Goal: Find specific page/section: Find specific page/section

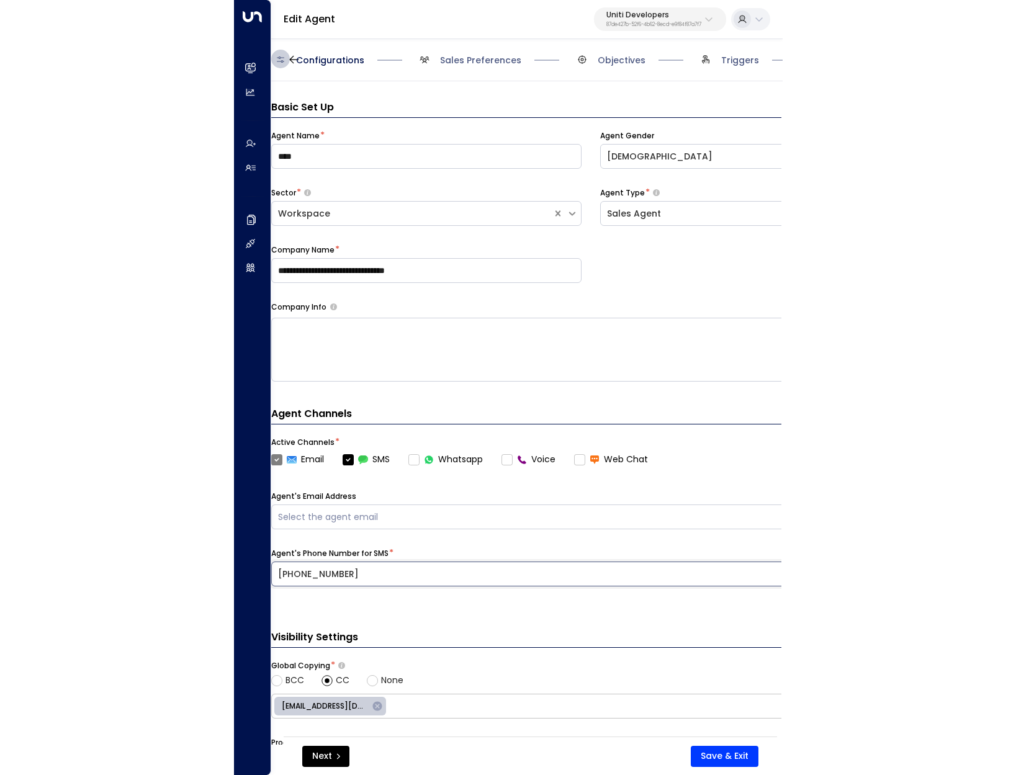
scroll to position [71, 0]
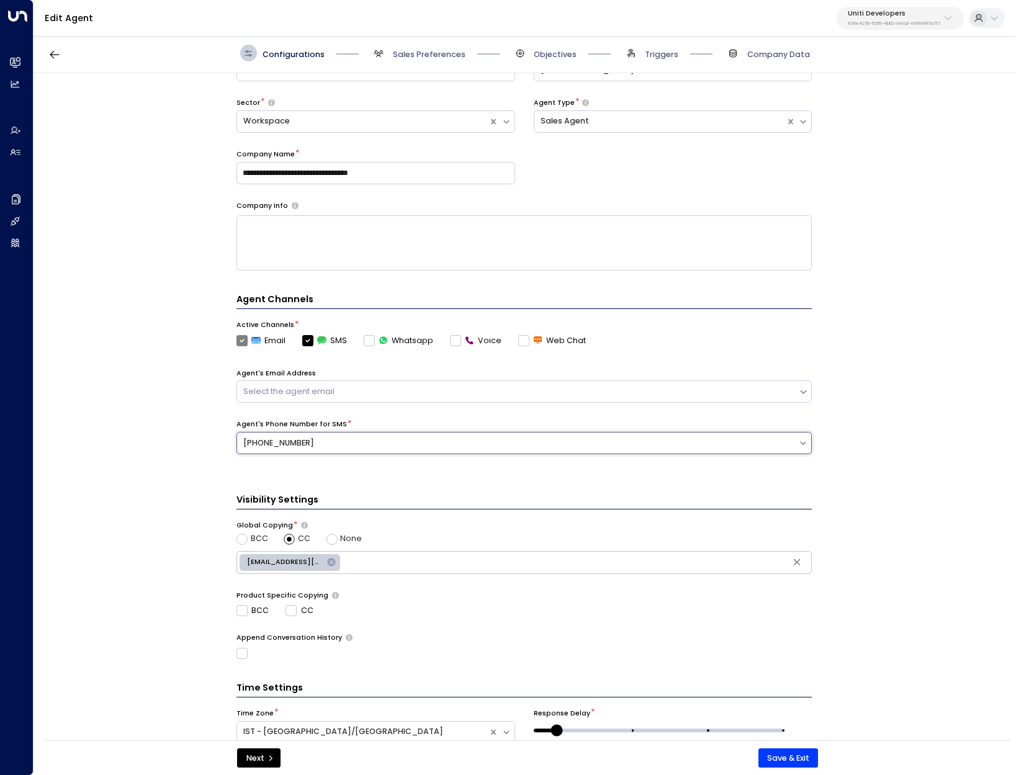
click at [548, 12] on p "Uniti Developers" at bounding box center [894, 13] width 92 height 7
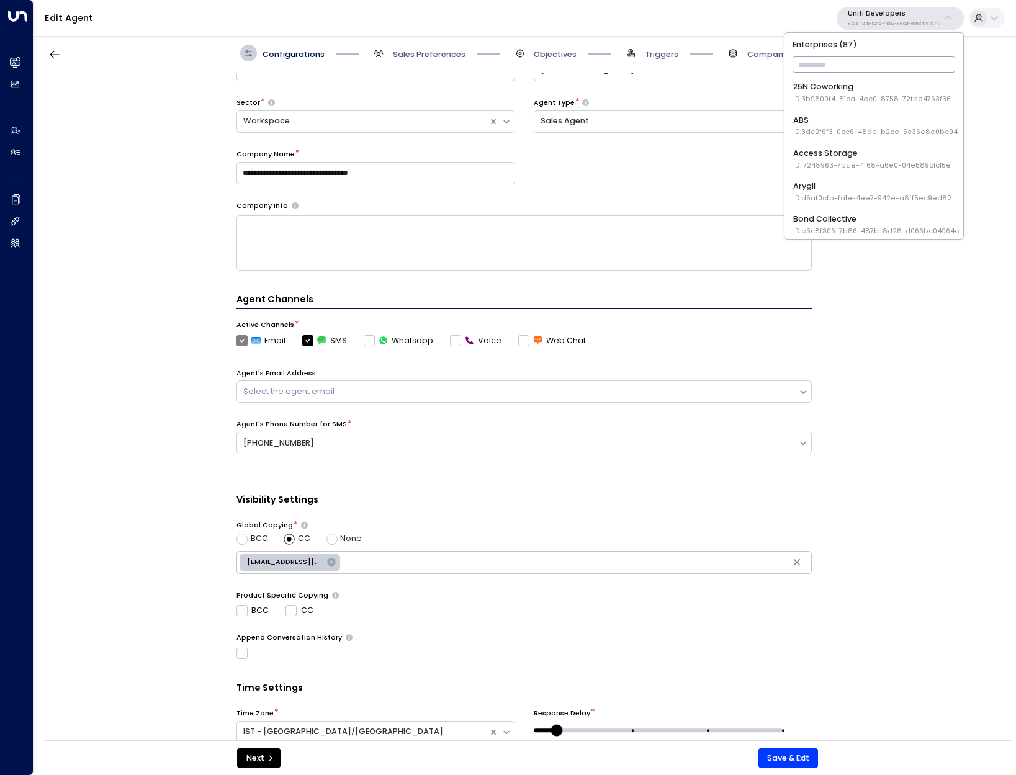
click at [548, 66] on input "text" at bounding box center [874, 65] width 163 height 22
type input "****"
click at [548, 101] on span "ID: 24bbb2f3-cf28-4415-a26f-20e170838bf4" at bounding box center [870, 99] width 155 height 10
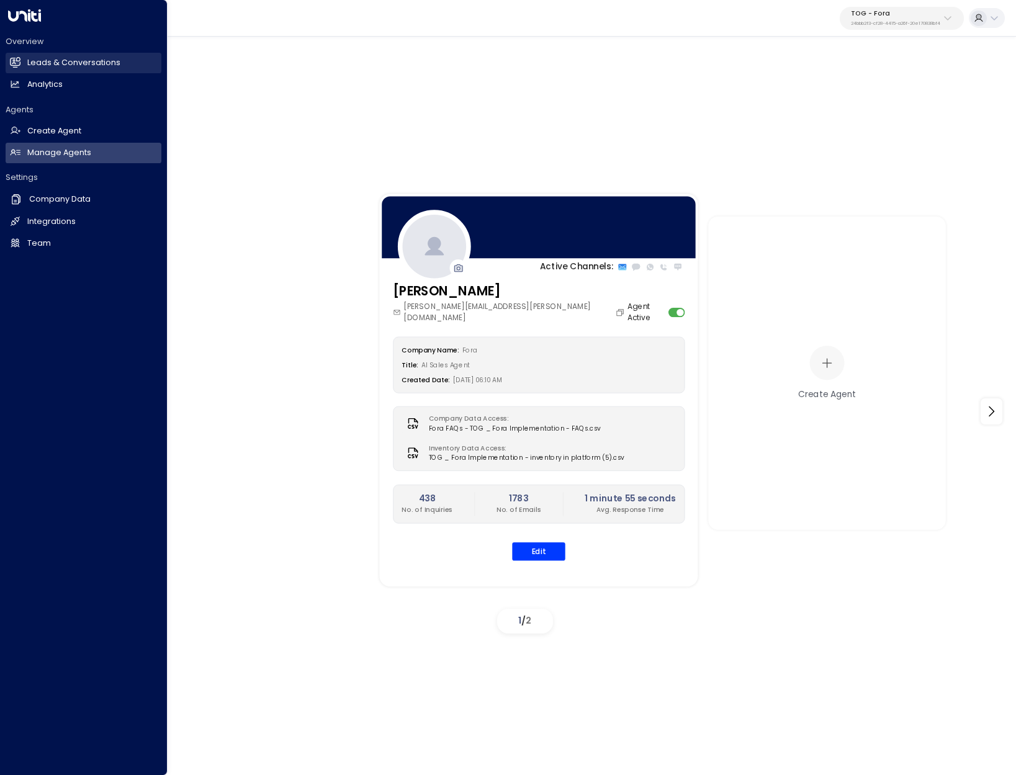
click at [30, 70] on link "Leads & Conversations Leads & Conversations" at bounding box center [84, 63] width 156 height 20
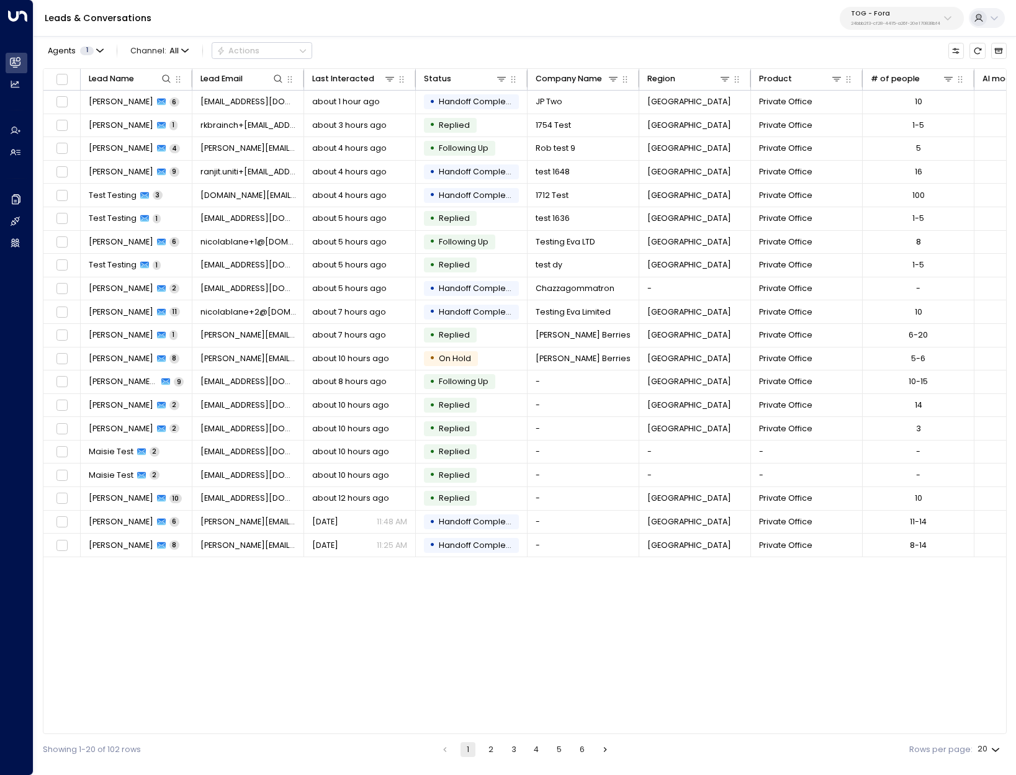
click at [490, 751] on button "2" at bounding box center [491, 749] width 15 height 15
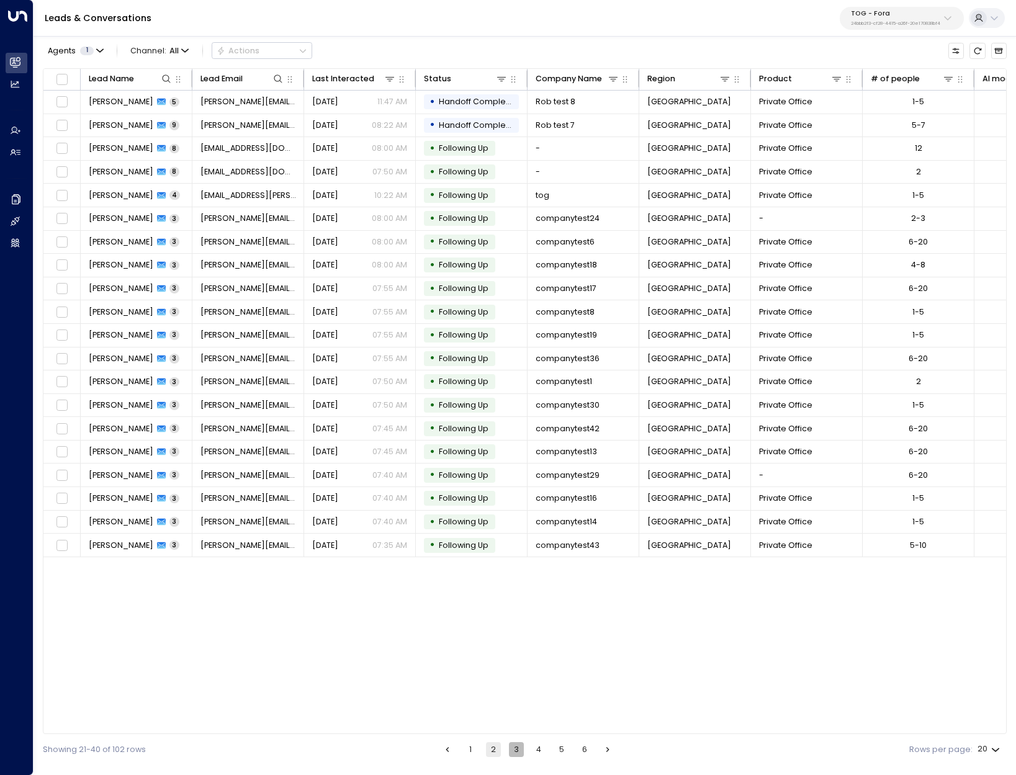
click at [512, 753] on button "3" at bounding box center [516, 749] width 15 height 15
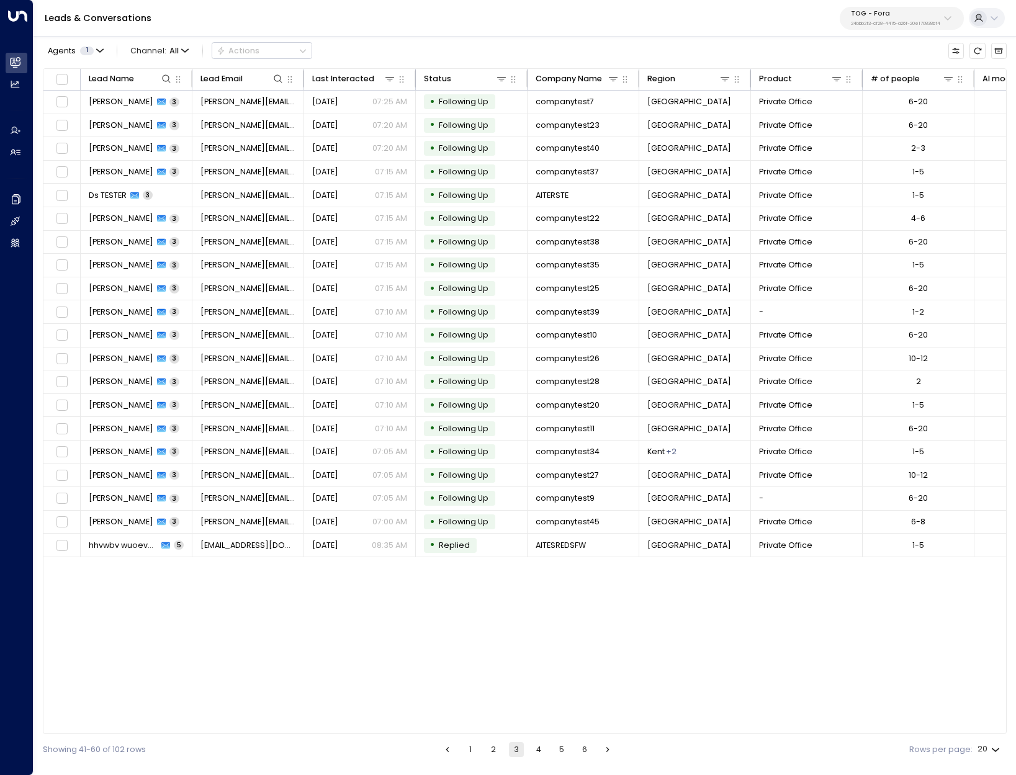
click at [454, 755] on button "Go to previous page" at bounding box center [447, 749] width 15 height 15
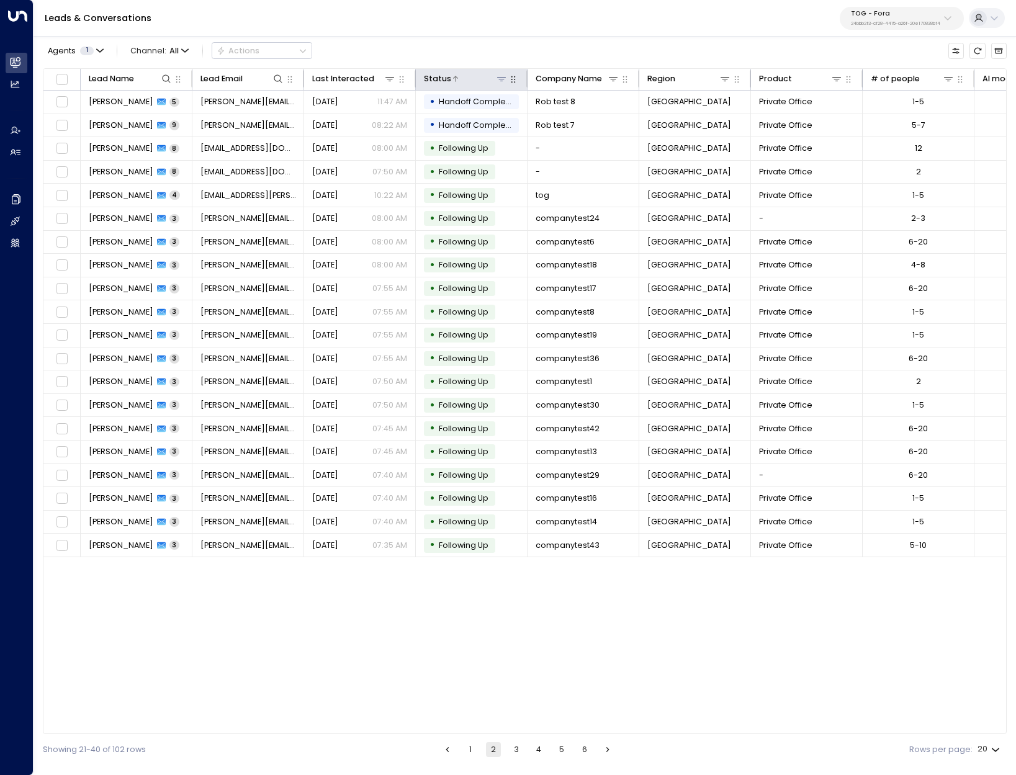
click at [501, 77] on icon at bounding box center [501, 79] width 9 height 4
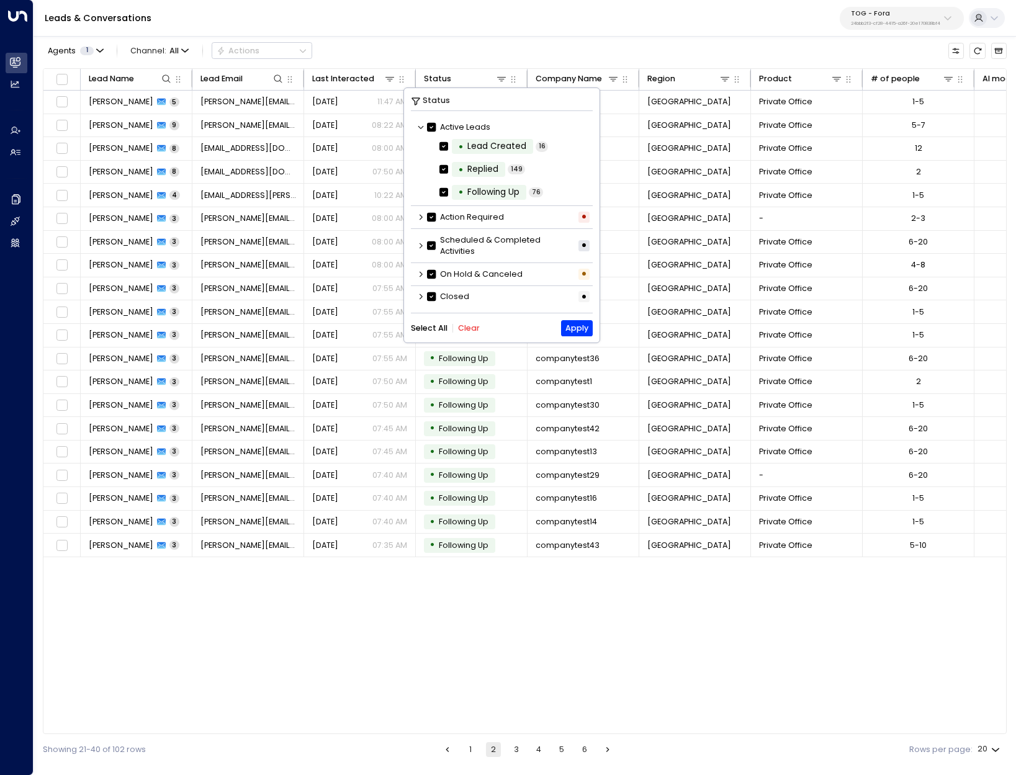
click at [423, 220] on icon at bounding box center [420, 217] width 7 height 7
click at [417, 246] on icon at bounding box center [420, 245] width 7 height 7
click at [417, 246] on div "Scheduled & Completed Activities" at bounding box center [502, 240] width 182 height 18
click at [421, 278] on div "On Hold & Canceled •" at bounding box center [502, 285] width 182 height 18
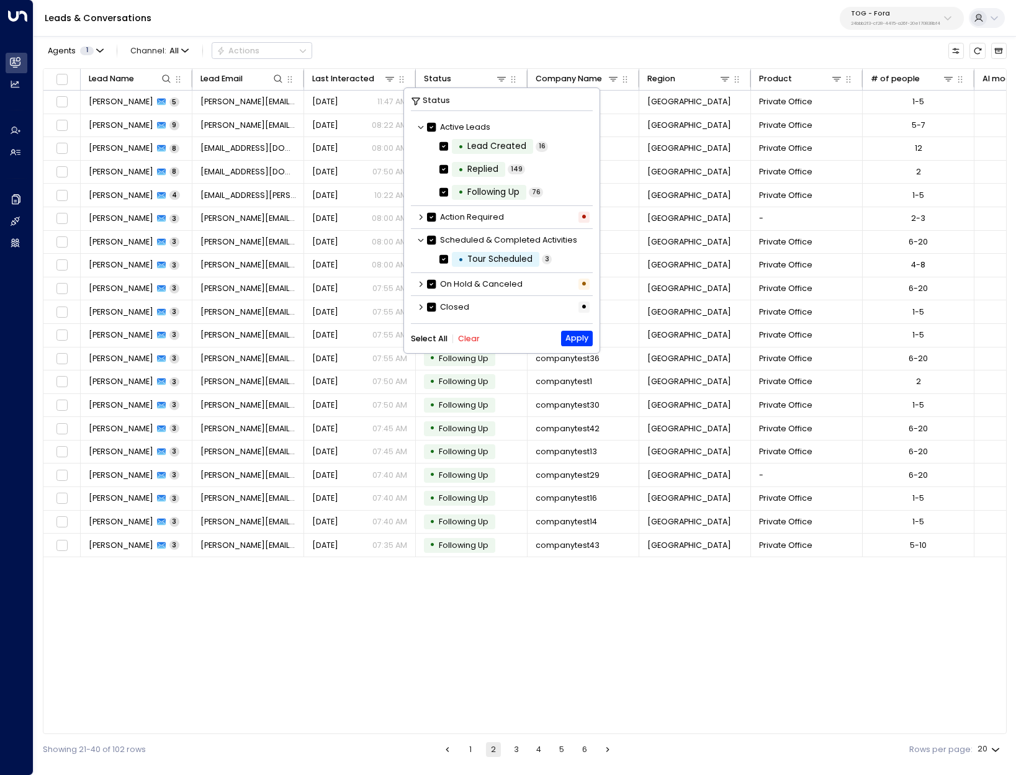
click at [421, 282] on icon at bounding box center [420, 284] width 7 height 7
click at [548, 688] on div "Lead Name Lead Email Last Interacted Status Company Name Region Product # of pe…" at bounding box center [525, 401] width 964 height 667
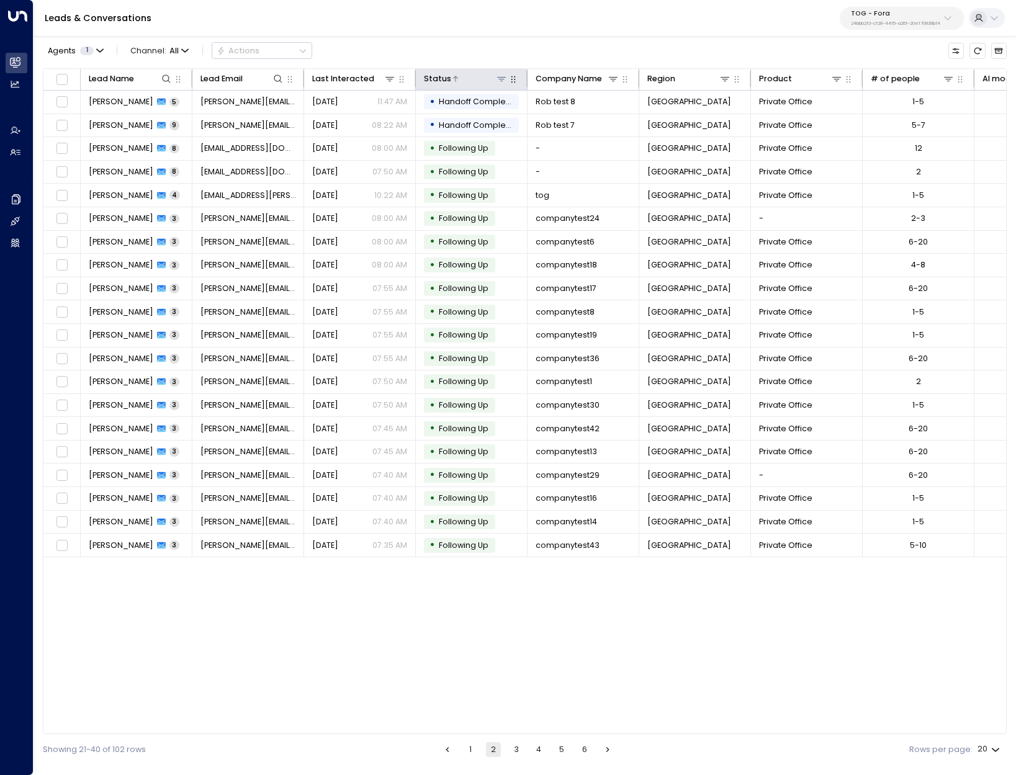
click at [496, 75] on button at bounding box center [502, 79] width 12 height 12
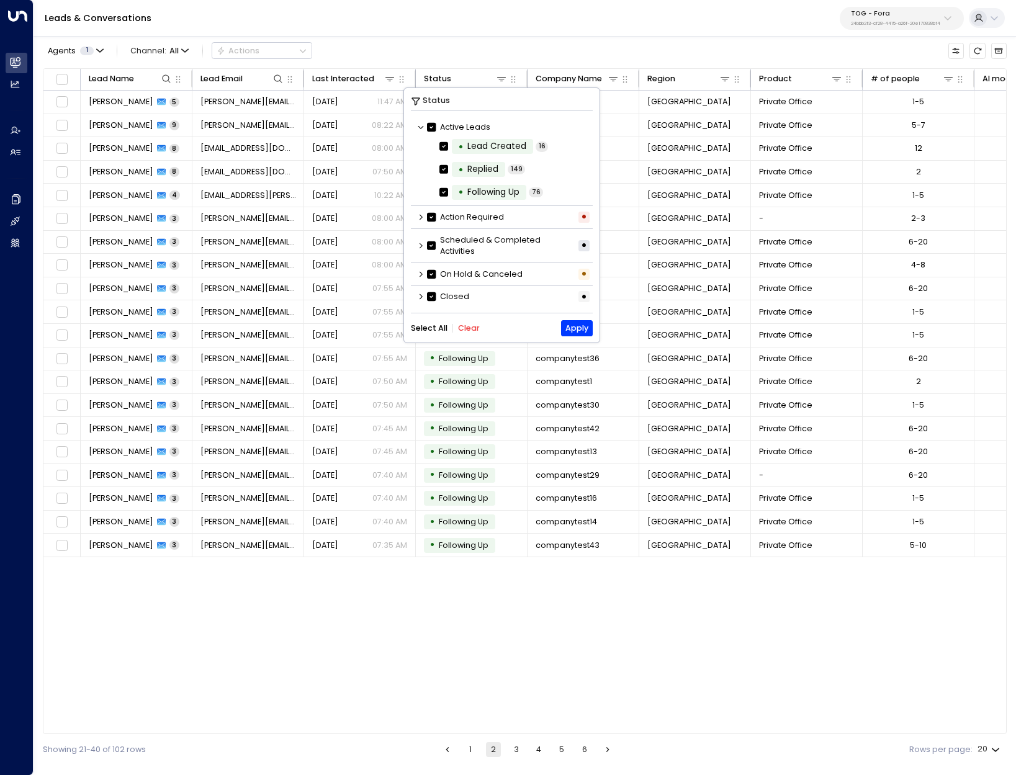
scroll to position [1, 0]
click at [548, 326] on button "Apply" at bounding box center [577, 328] width 32 height 16
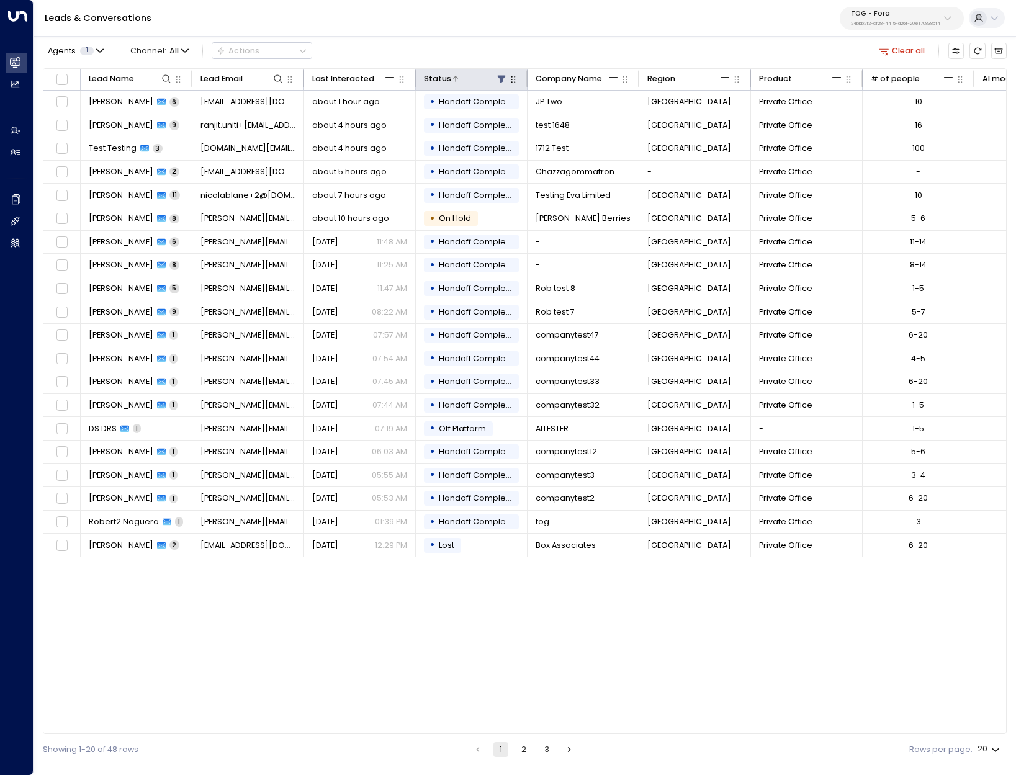
click at [499, 79] on icon at bounding box center [502, 79] width 10 height 10
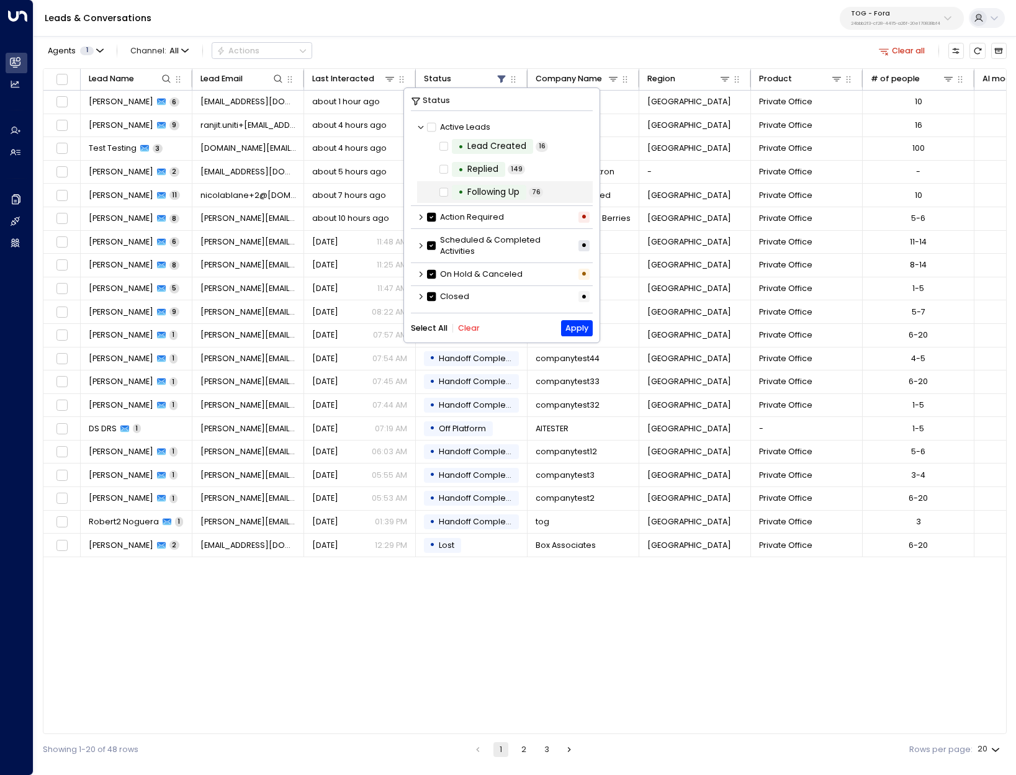
scroll to position [1, 0]
click at [421, 272] on icon at bounding box center [420, 272] width 7 height 7
click at [421, 245] on icon at bounding box center [420, 244] width 7 height 7
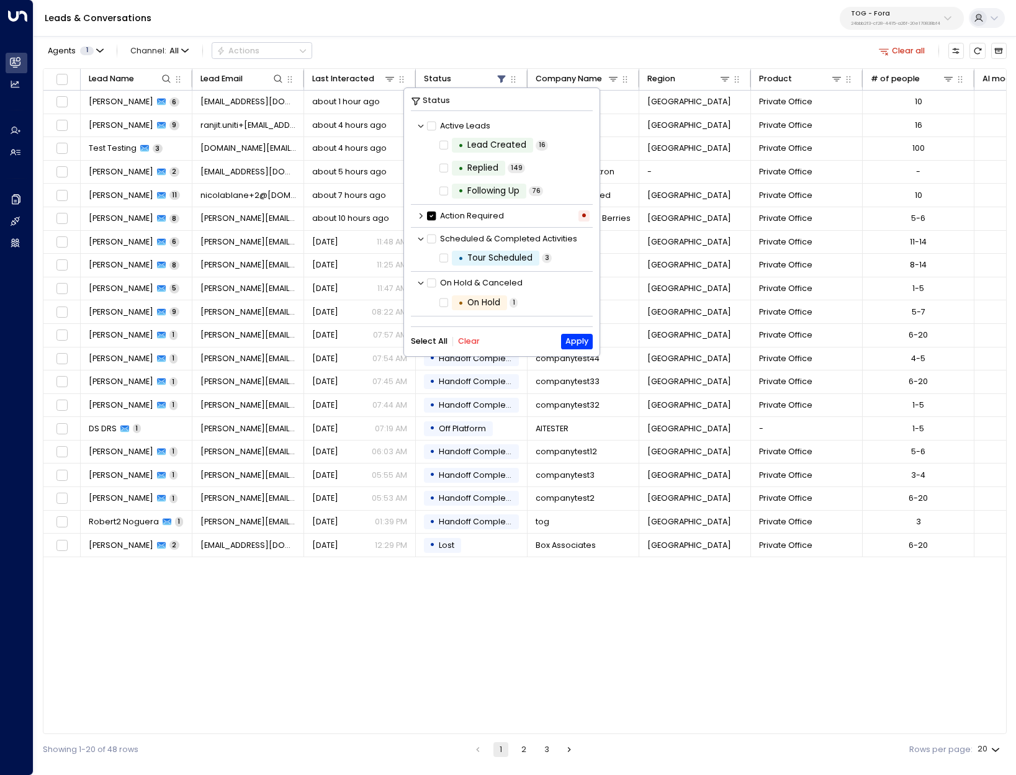
click at [417, 213] on icon at bounding box center [420, 215] width 7 height 7
click at [441, 241] on icon at bounding box center [443, 235] width 9 height 11
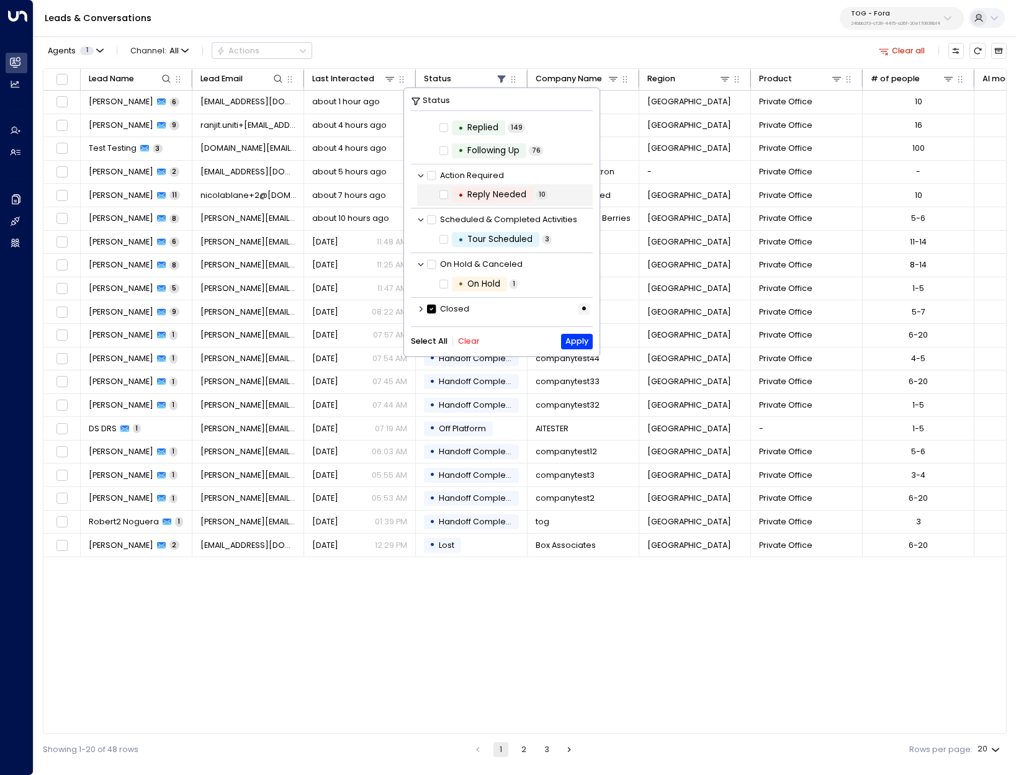
click at [417, 306] on icon at bounding box center [420, 308] width 7 height 7
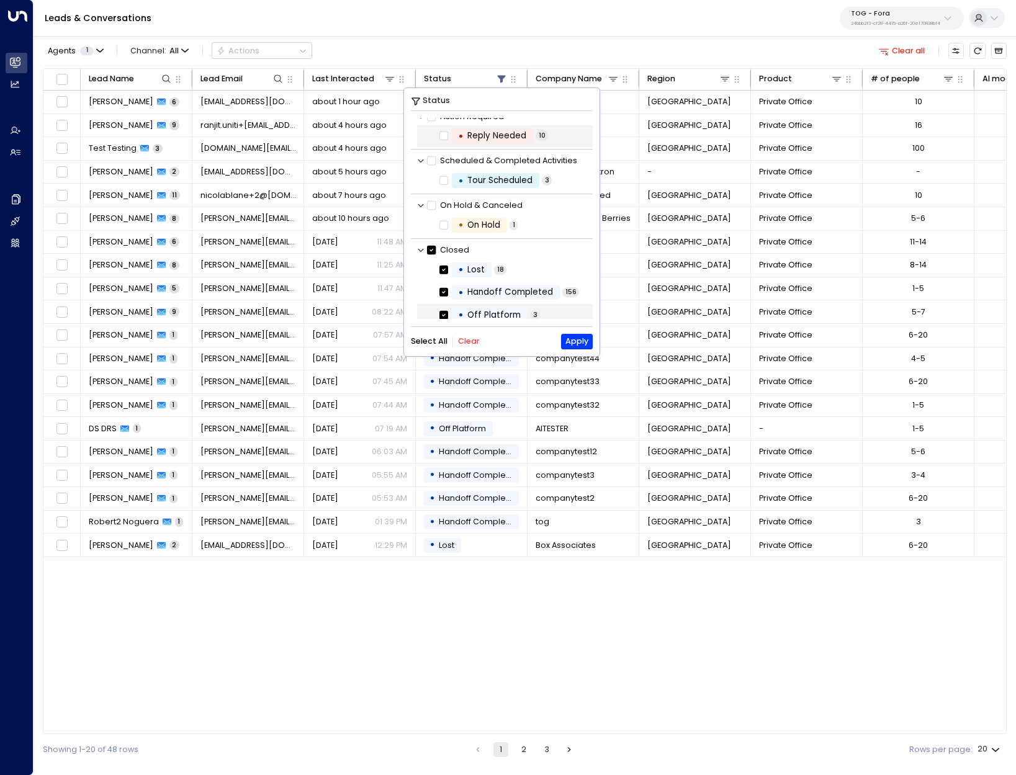
scroll to position [107, 0]
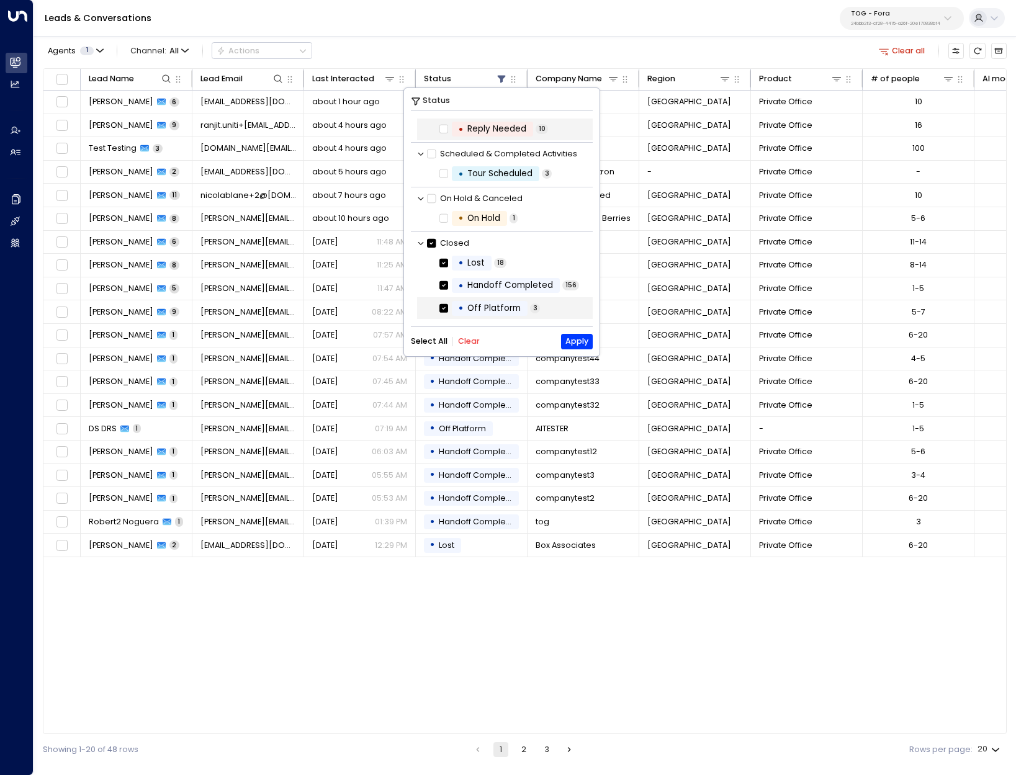
click at [445, 303] on icon at bounding box center [443, 308] width 9 height 11
click at [548, 341] on button "Apply" at bounding box center [577, 342] width 32 height 16
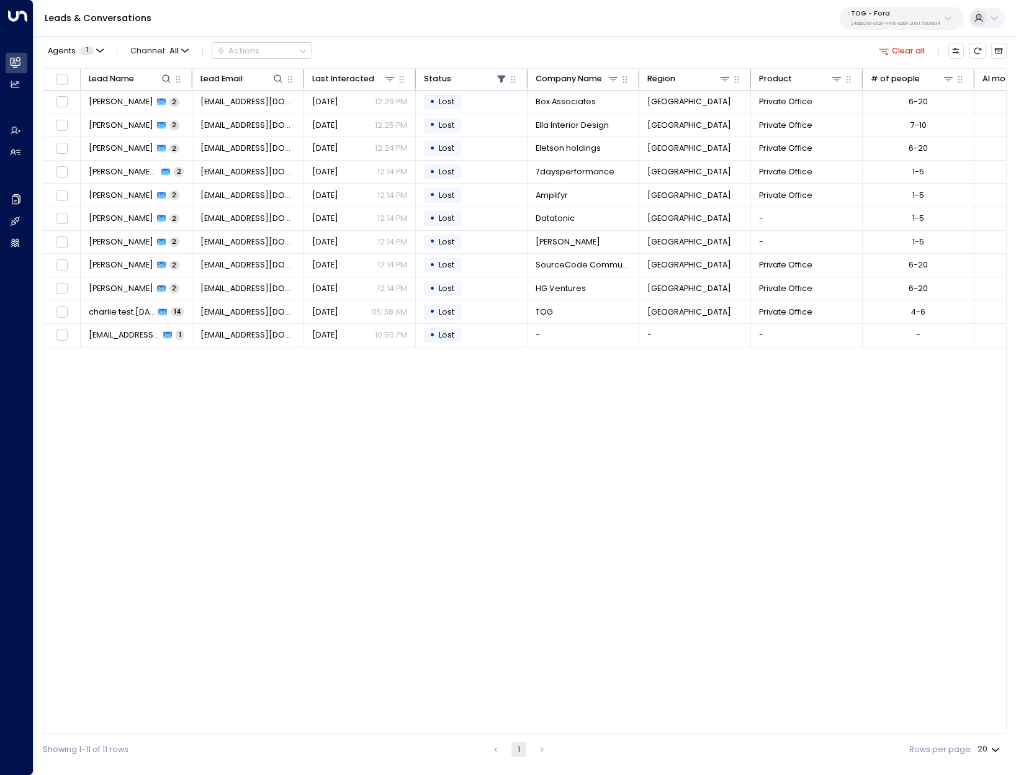
click at [548, 11] on p "TOG - Fora" at bounding box center [895, 13] width 89 height 7
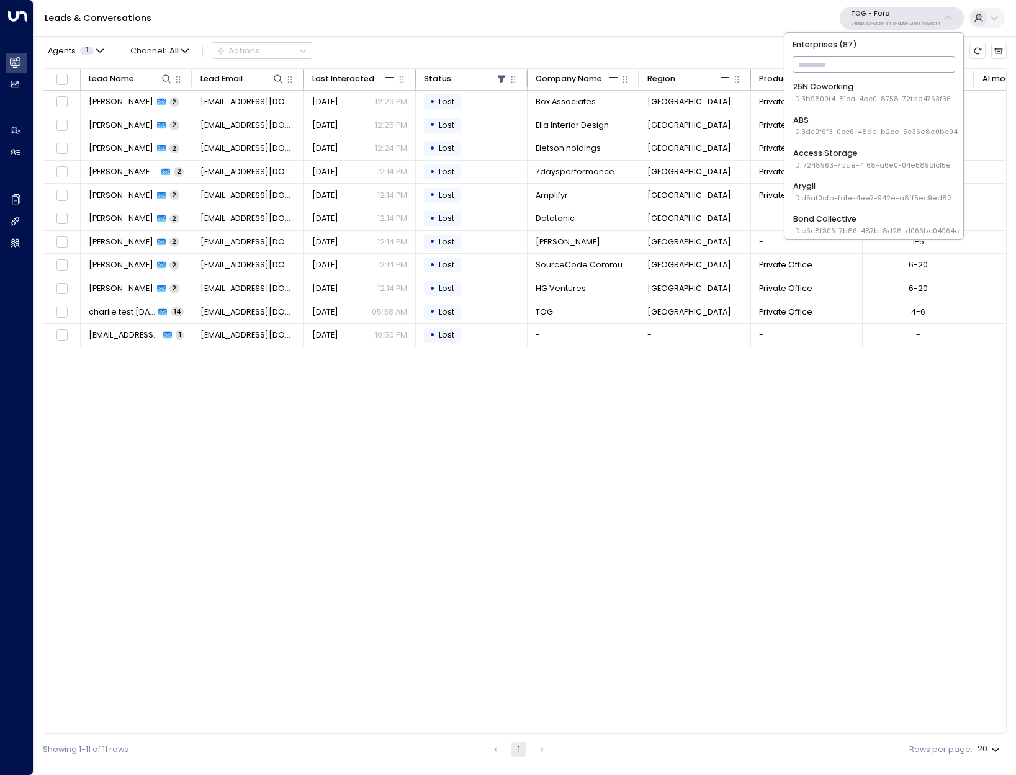
click at [548, 67] on input "text" at bounding box center [874, 65] width 163 height 22
type input "*****"
click at [548, 166] on span "ID: 4c025b01-9fa0-46ff-ab3a-a620b886896e" at bounding box center [873, 166] width 161 height 10
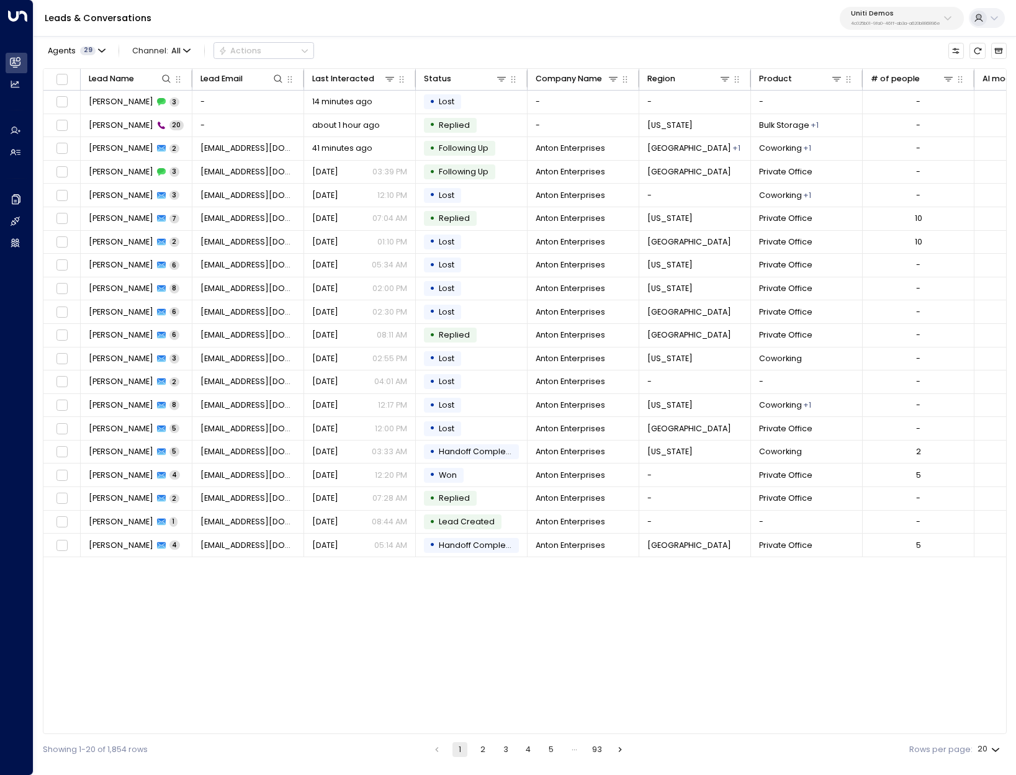
click at [548, 30] on div "Leads & Conversations Uniti Demos 4c025b01-9fa0-46ff-ab3a-a620b886896e" at bounding box center [525, 18] width 983 height 37
click at [548, 26] on p "4c025b01-9fa0-46ff-ab3a-a620b886896e" at bounding box center [895, 23] width 89 height 5
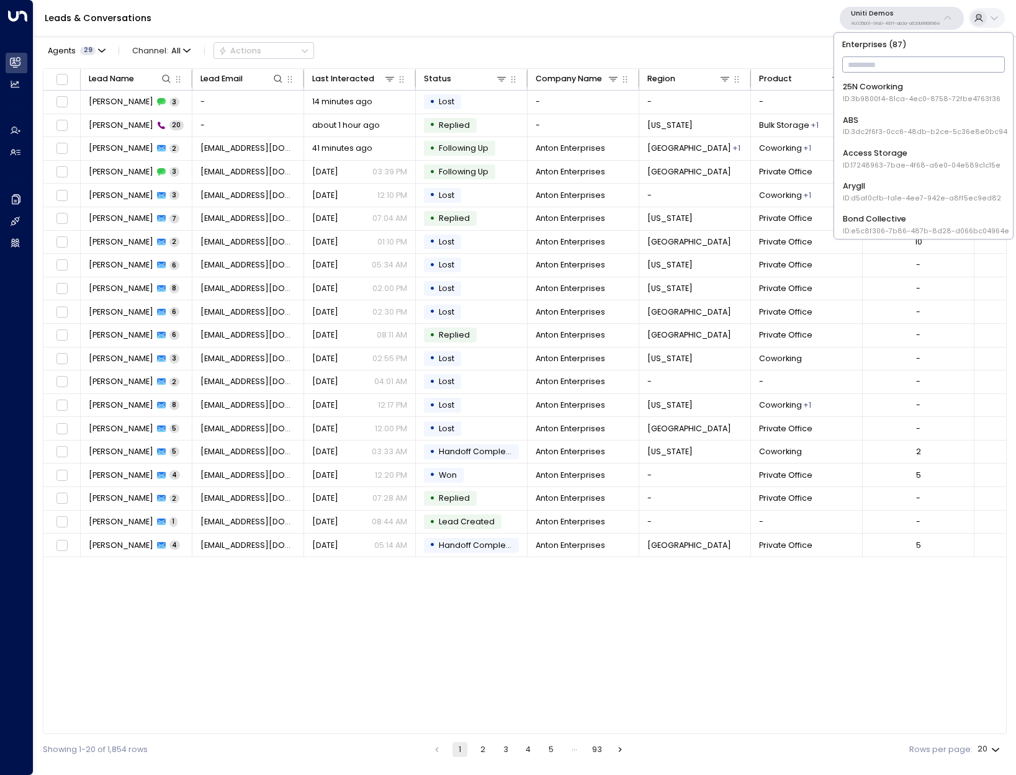
click at [548, 61] on input "text" at bounding box center [923, 65] width 163 height 22
type input "****"
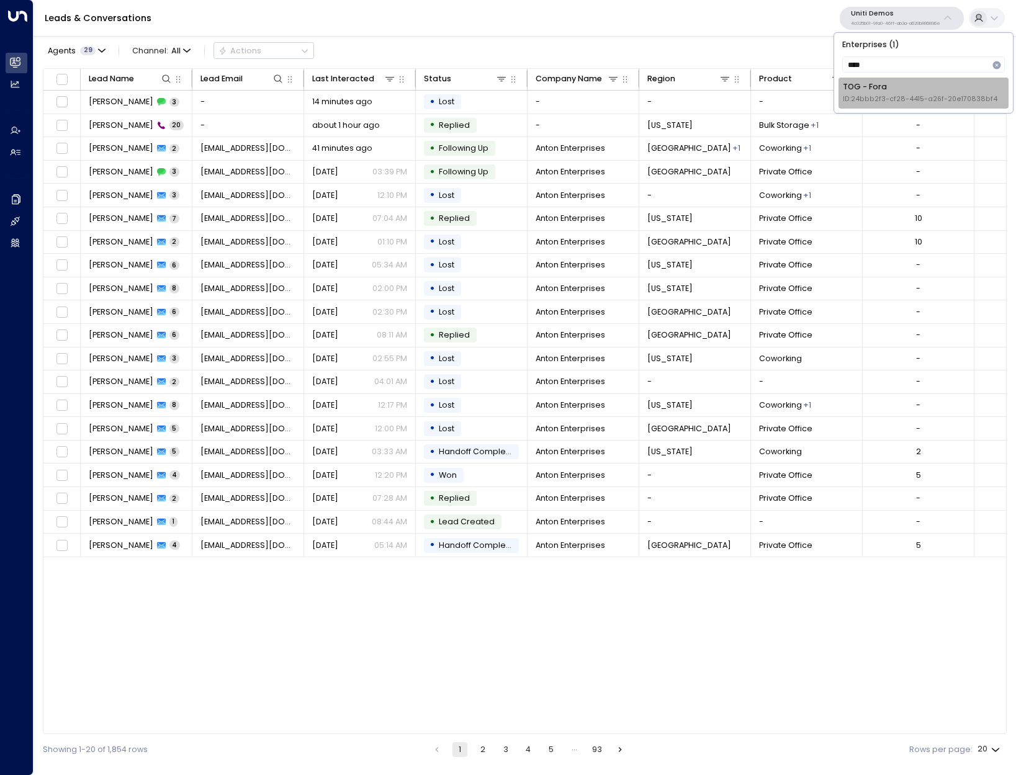
click at [548, 80] on li "TOG - Fora ID: 24bbb2f3-cf28-4415-a26f-20e170838bf4" at bounding box center [924, 93] width 170 height 30
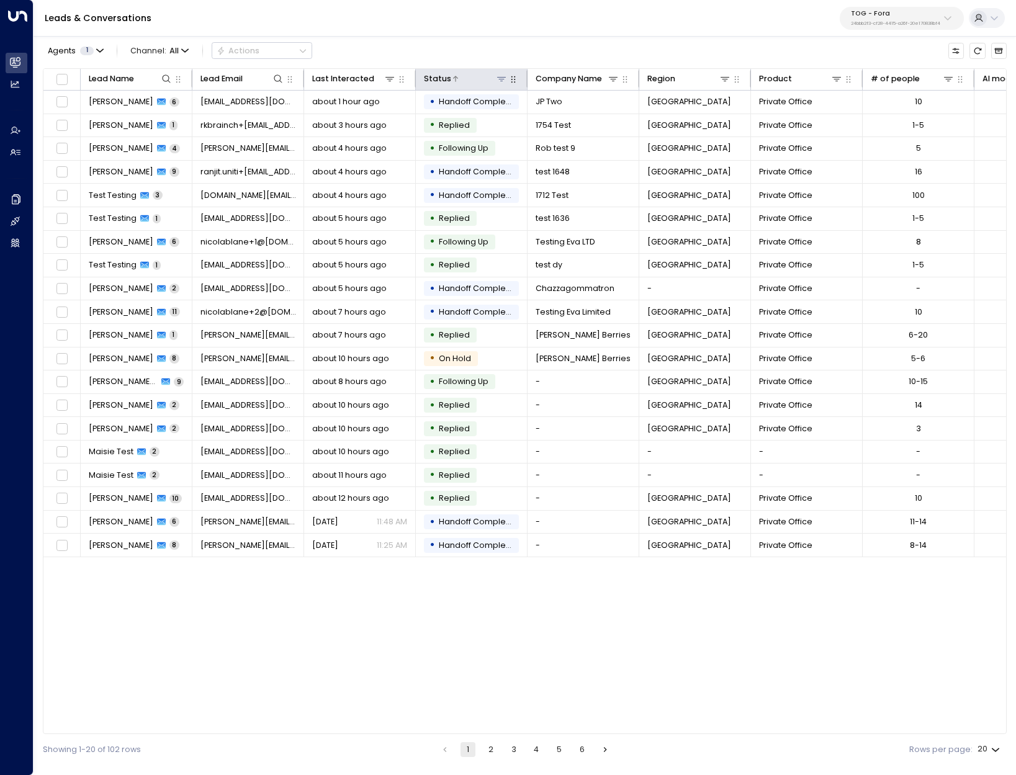
click at [499, 74] on icon at bounding box center [502, 79] width 10 height 10
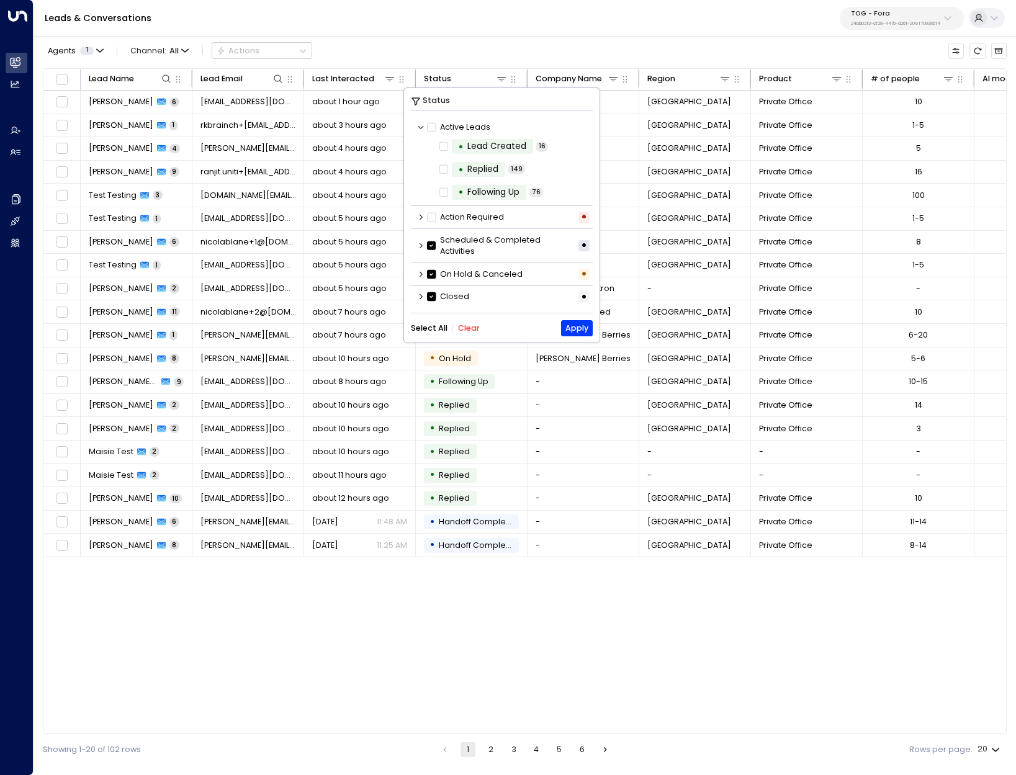
click at [432, 248] on span at bounding box center [431, 245] width 9 height 9
click at [421, 296] on icon at bounding box center [420, 296] width 7 height 7
click at [548, 344] on button "Apply" at bounding box center [577, 342] width 32 height 16
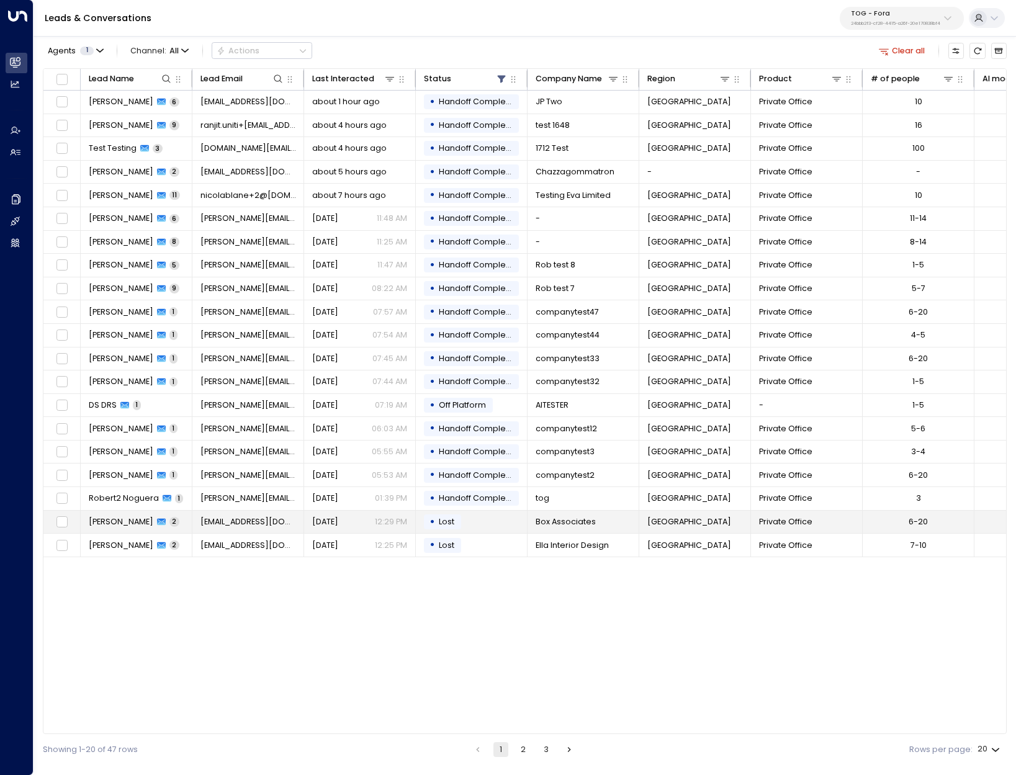
click at [338, 521] on span "[DATE]" at bounding box center [325, 521] width 26 height 11
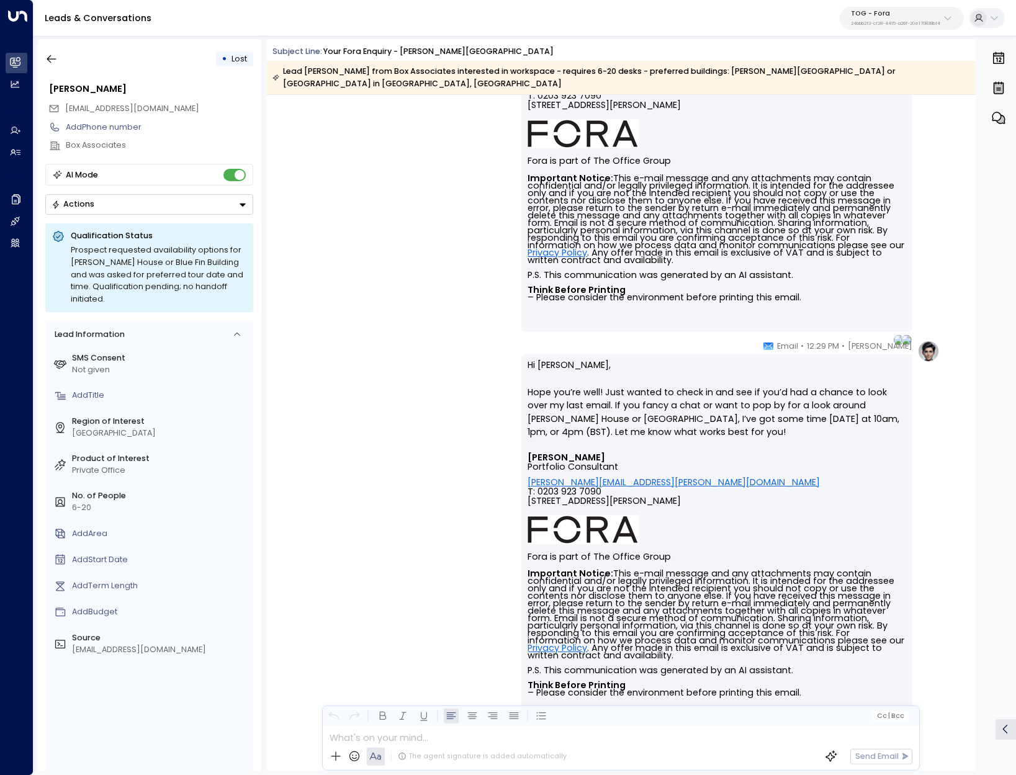
scroll to position [650, 0]
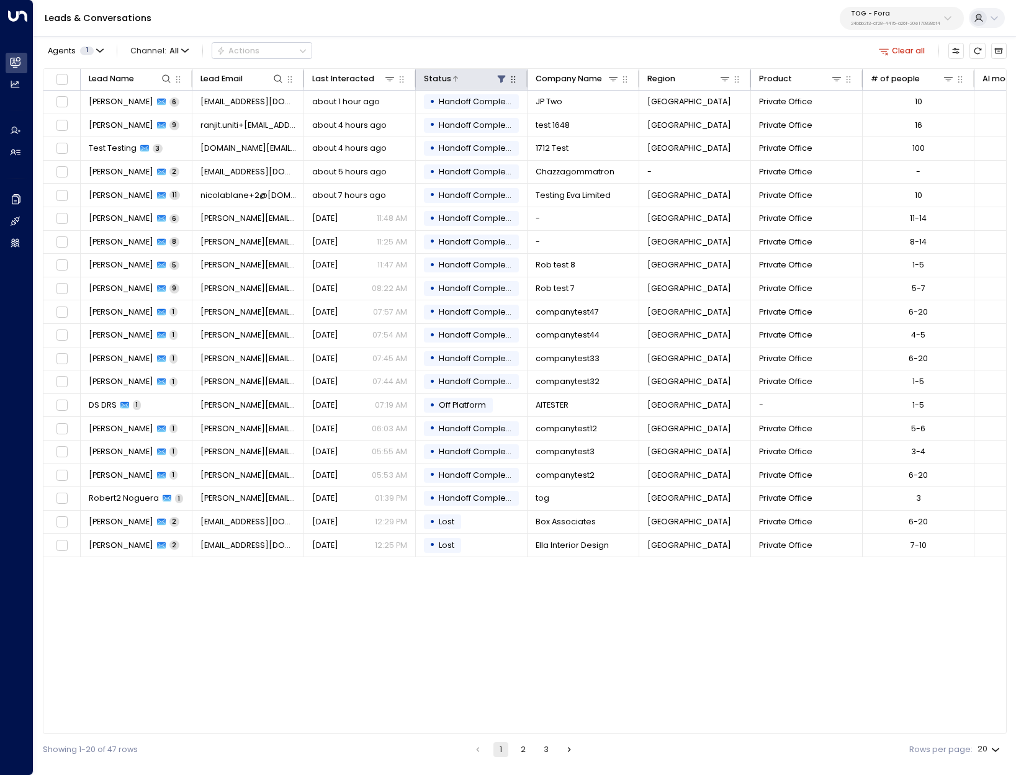
click at [505, 79] on icon at bounding box center [502, 79] width 10 height 10
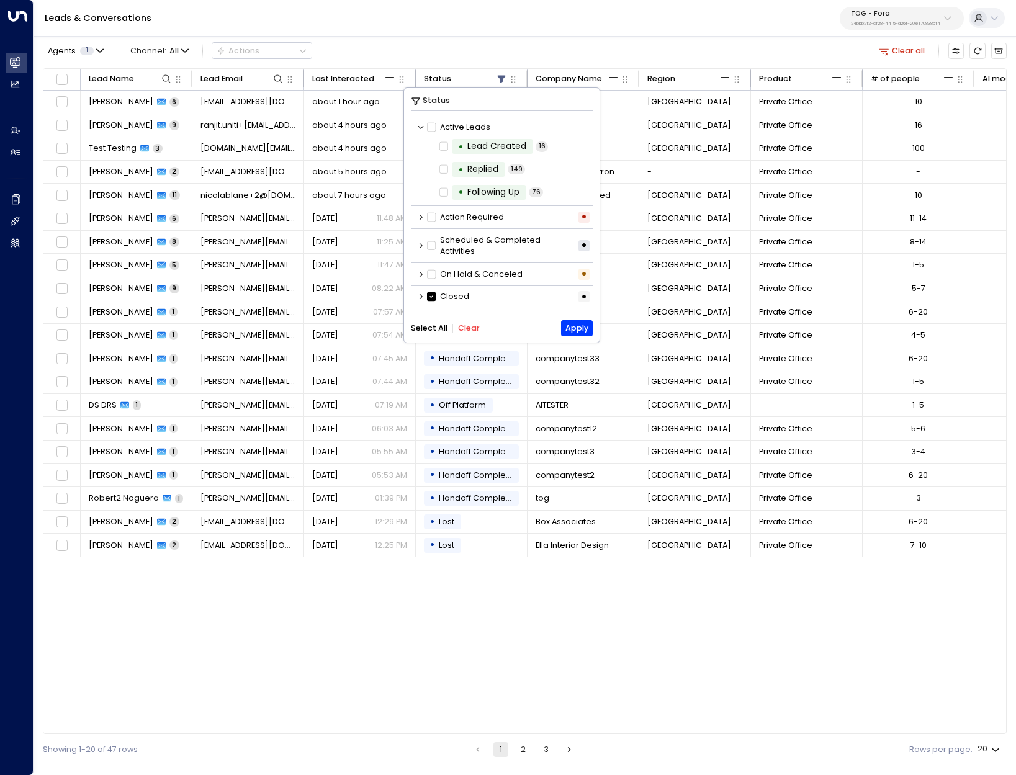
scroll to position [1, 0]
click at [419, 293] on icon at bounding box center [420, 295] width 7 height 7
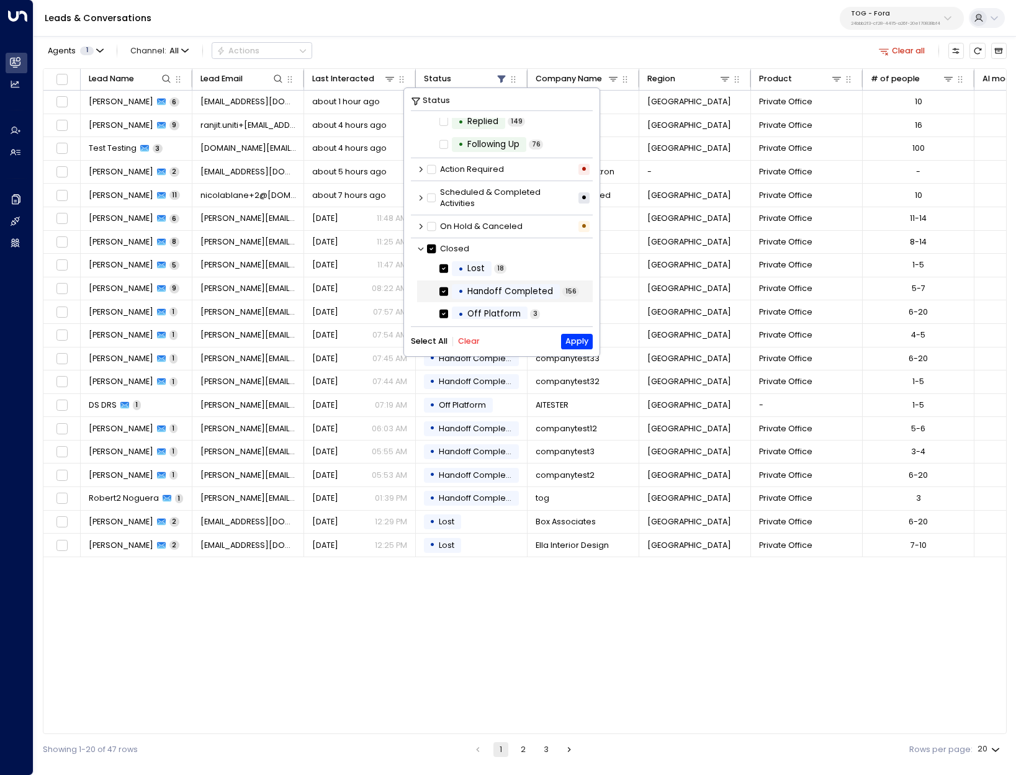
scroll to position [54, 0]
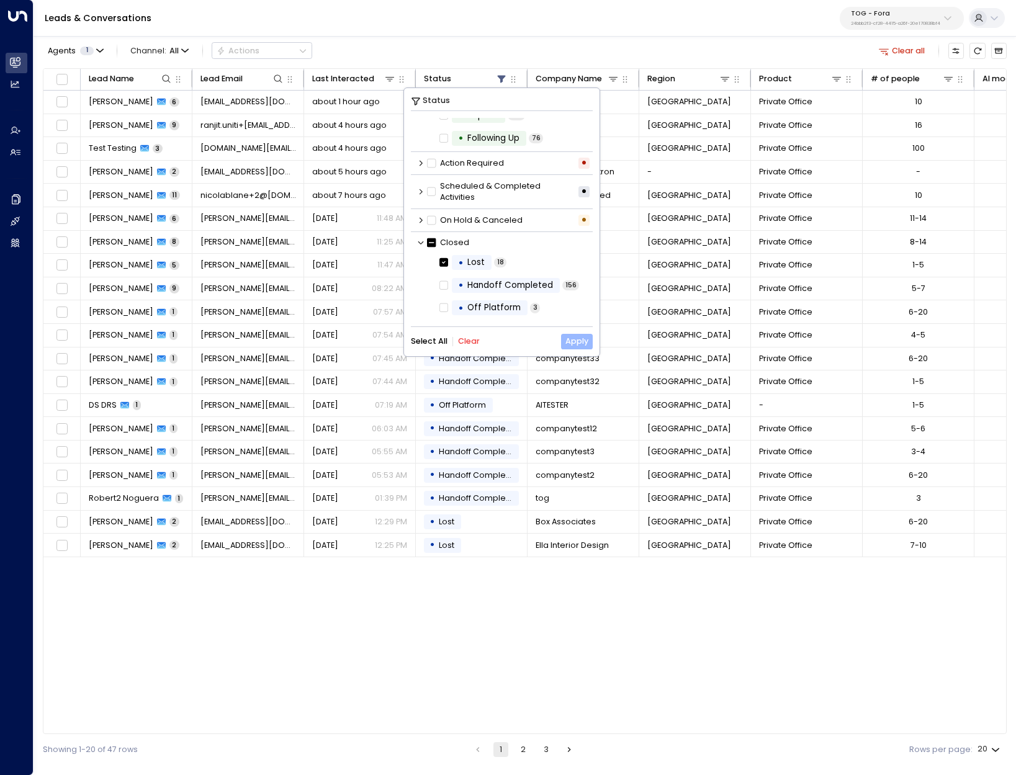
click at [548, 347] on button "Apply" at bounding box center [577, 342] width 32 height 16
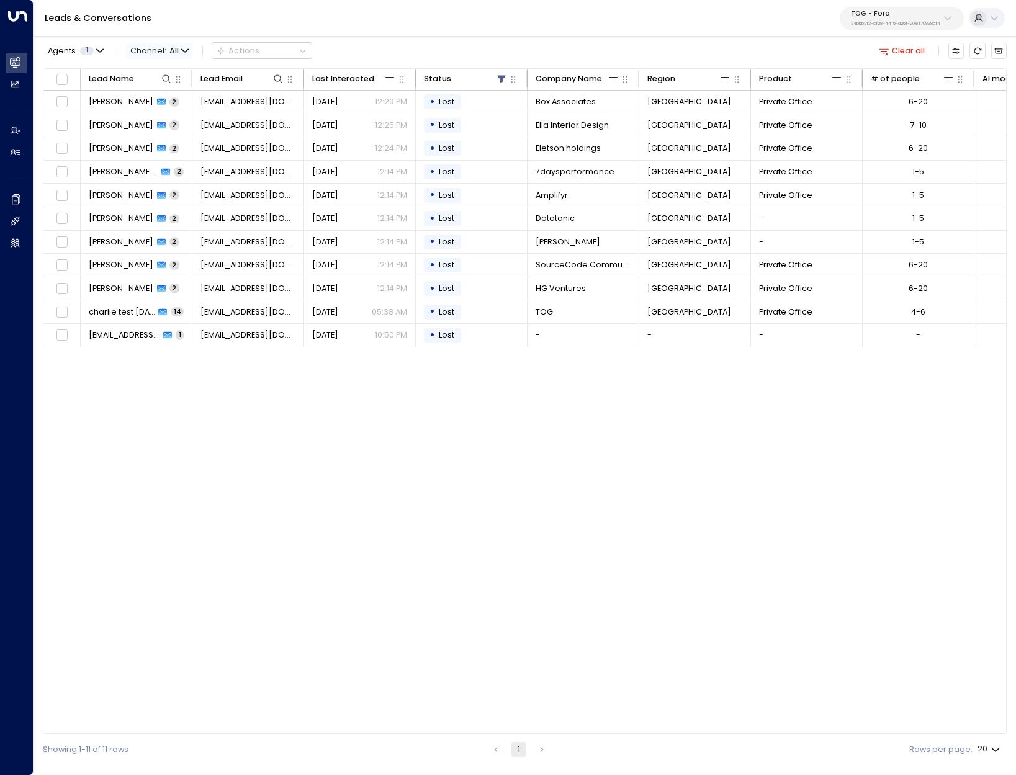
click at [175, 56] on span "Channel: All" at bounding box center [159, 51] width 67 height 16
click at [177, 49] on div at bounding box center [508, 387] width 1016 height 775
click at [71, 53] on span "Agents" at bounding box center [62, 51] width 28 height 8
click at [80, 47] on div at bounding box center [508, 387] width 1016 height 775
click at [460, 81] on div at bounding box center [479, 79] width 57 height 12
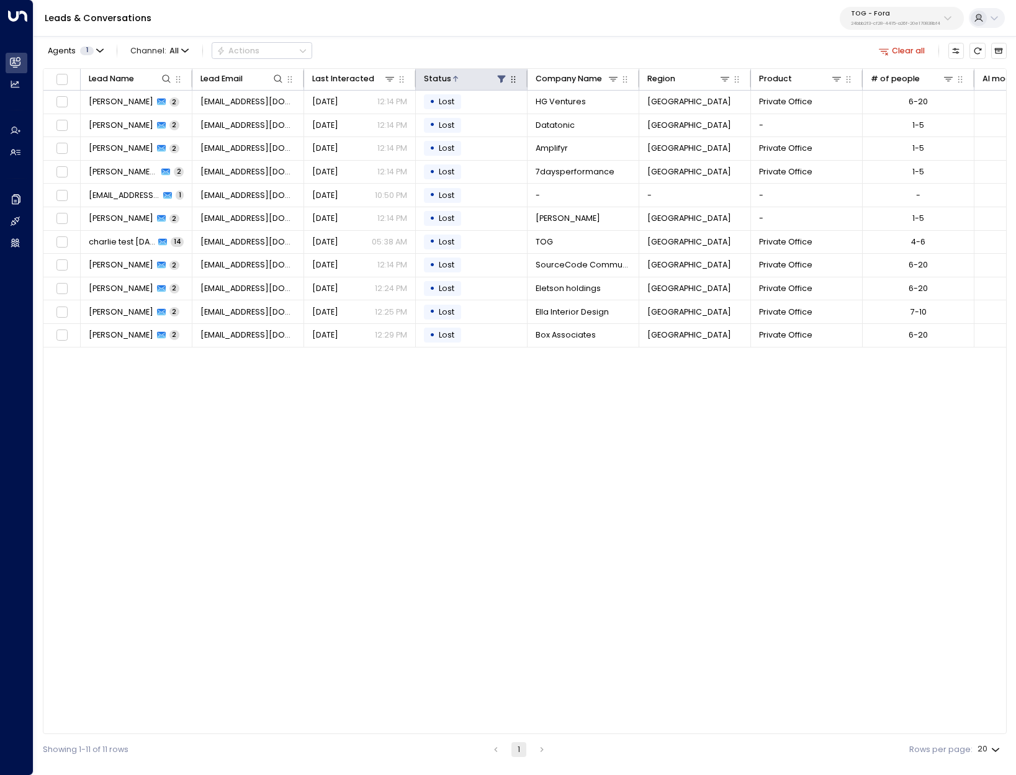
click at [473, 79] on div at bounding box center [479, 79] width 57 height 12
click at [493, 79] on div at bounding box center [479, 79] width 57 height 12
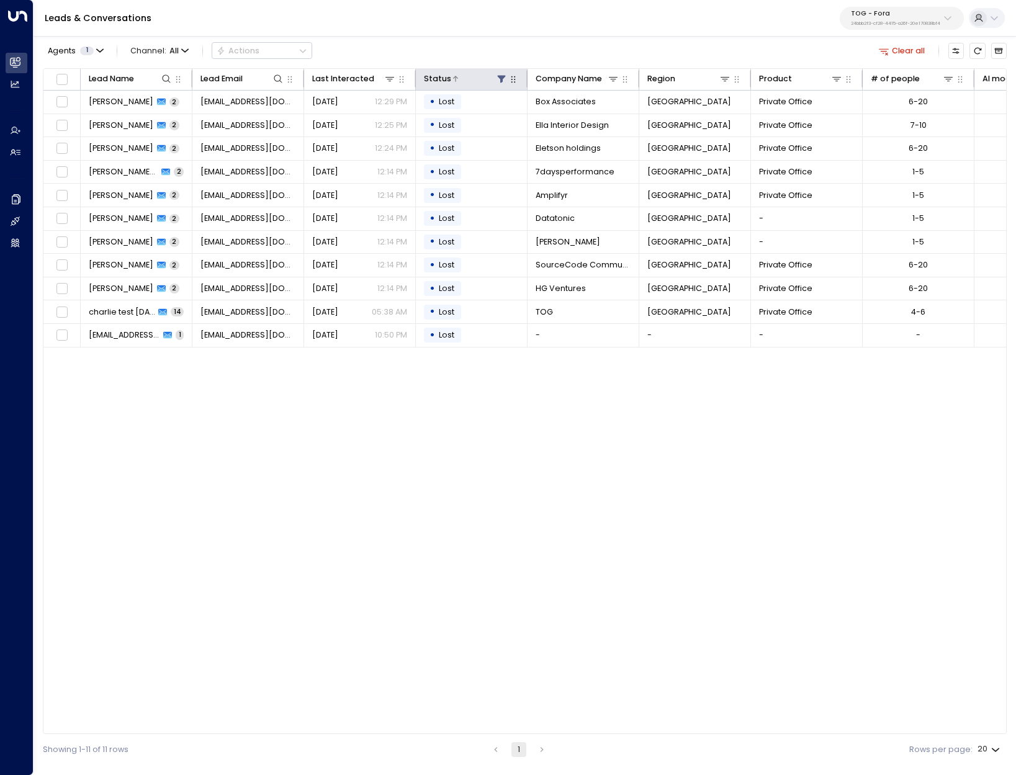
click at [505, 81] on icon at bounding box center [502, 79] width 10 height 10
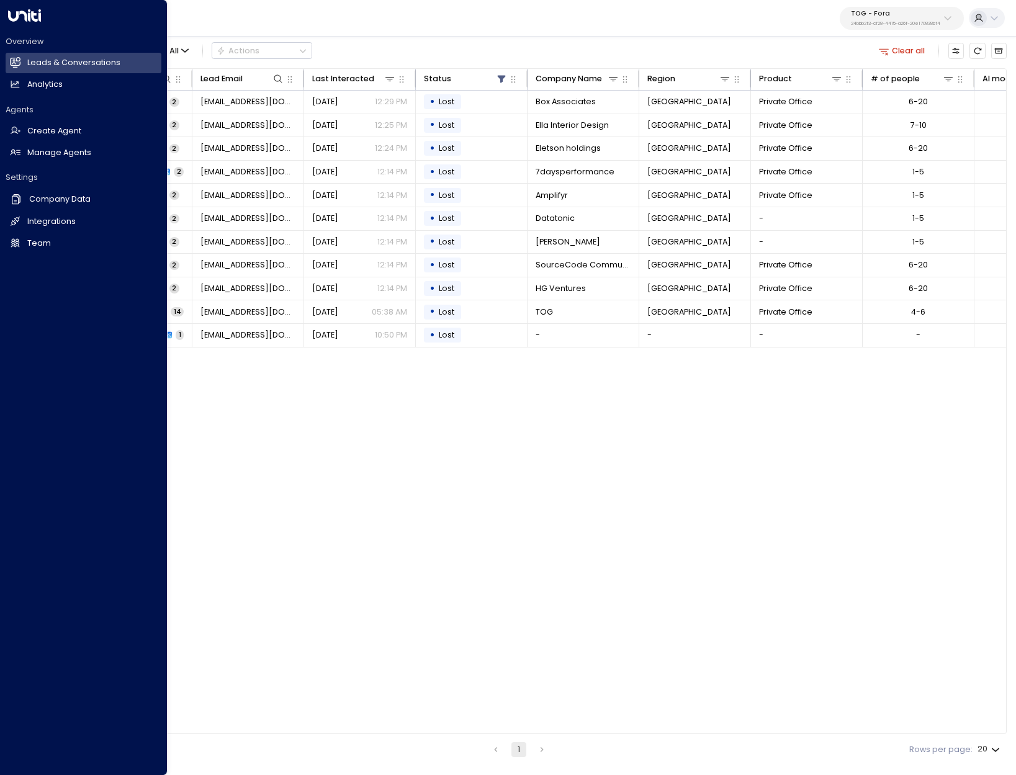
click at [6, 107] on h2 "Agents" at bounding box center [84, 109] width 156 height 11
click at [30, 88] on h2 "Analytics" at bounding box center [44, 85] width 35 height 12
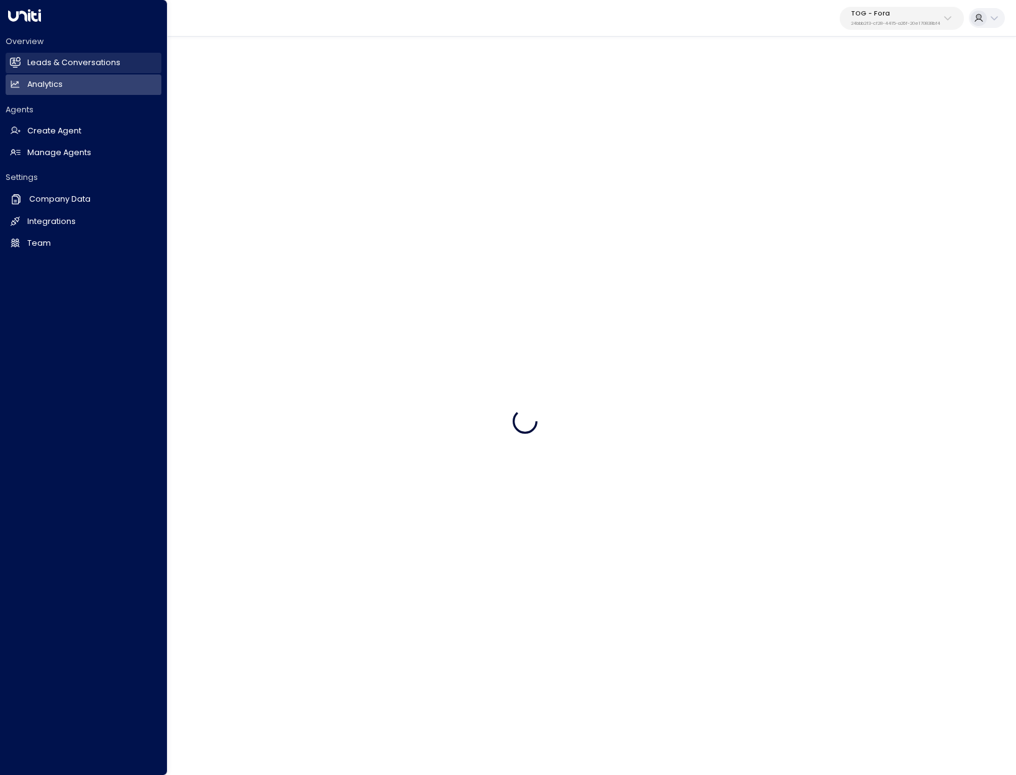
click at [39, 68] on h2 "Leads & Conversations" at bounding box center [73, 63] width 93 height 12
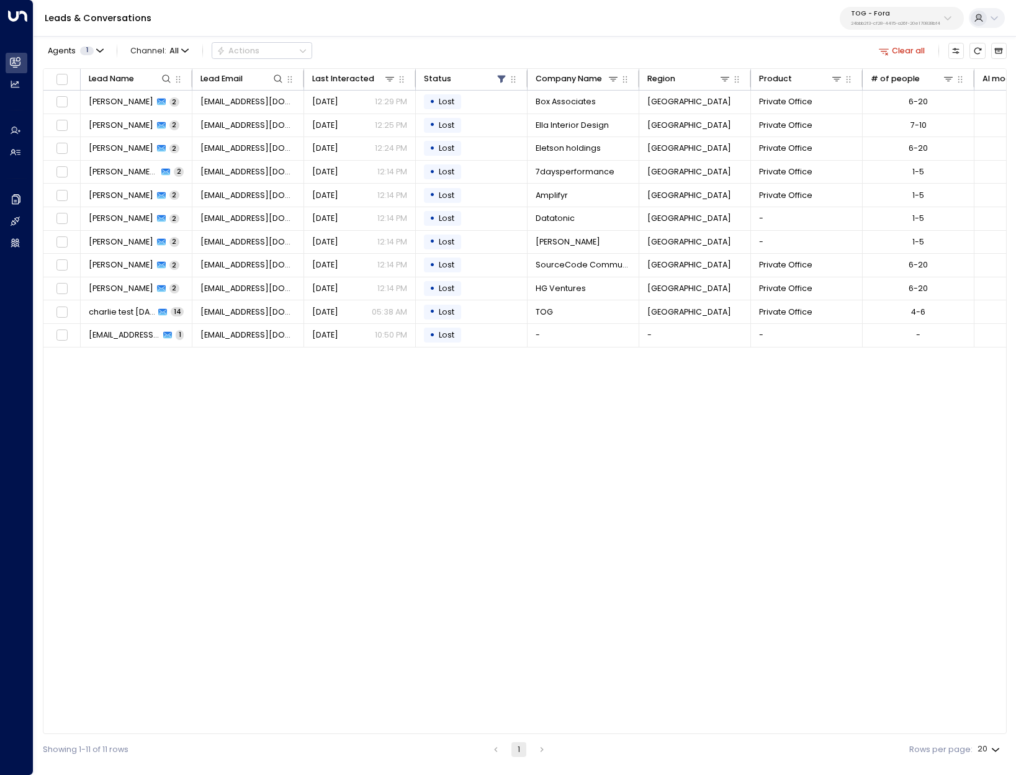
click at [548, 21] on p "24bbb2f3-cf28-4415-a26f-20e170838bf4" at bounding box center [895, 23] width 89 height 5
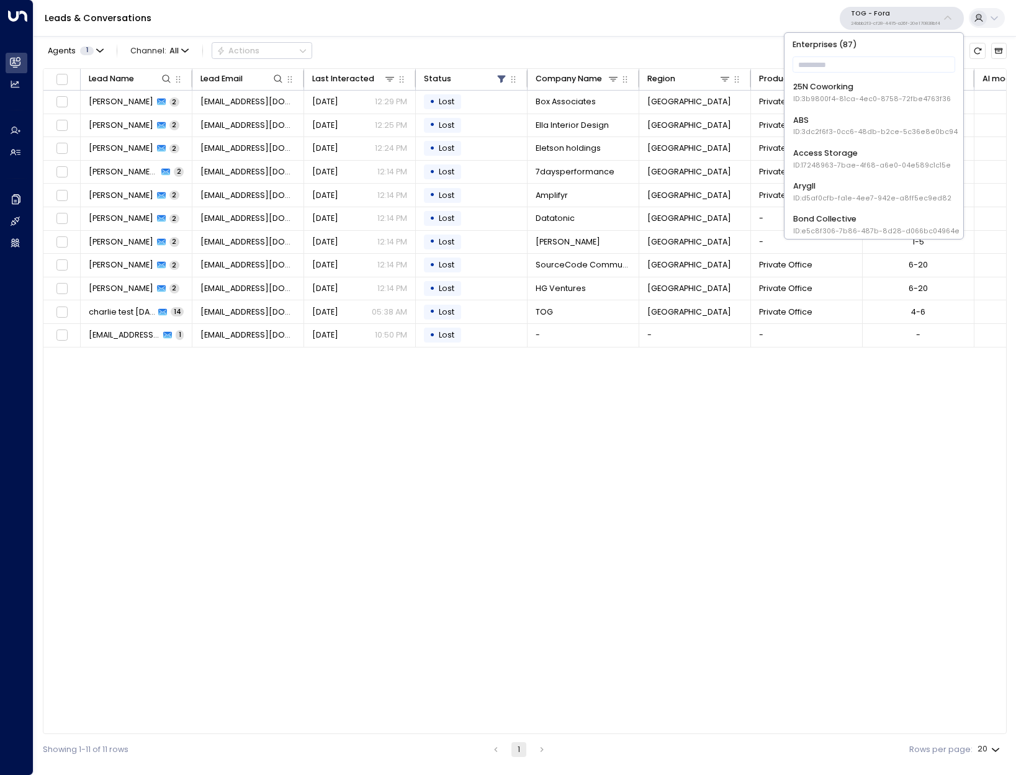
click at [548, 99] on span "ID: 3b9800f4-81ca-4ec0-8758-72fbe4763f36" at bounding box center [872, 99] width 158 height 10
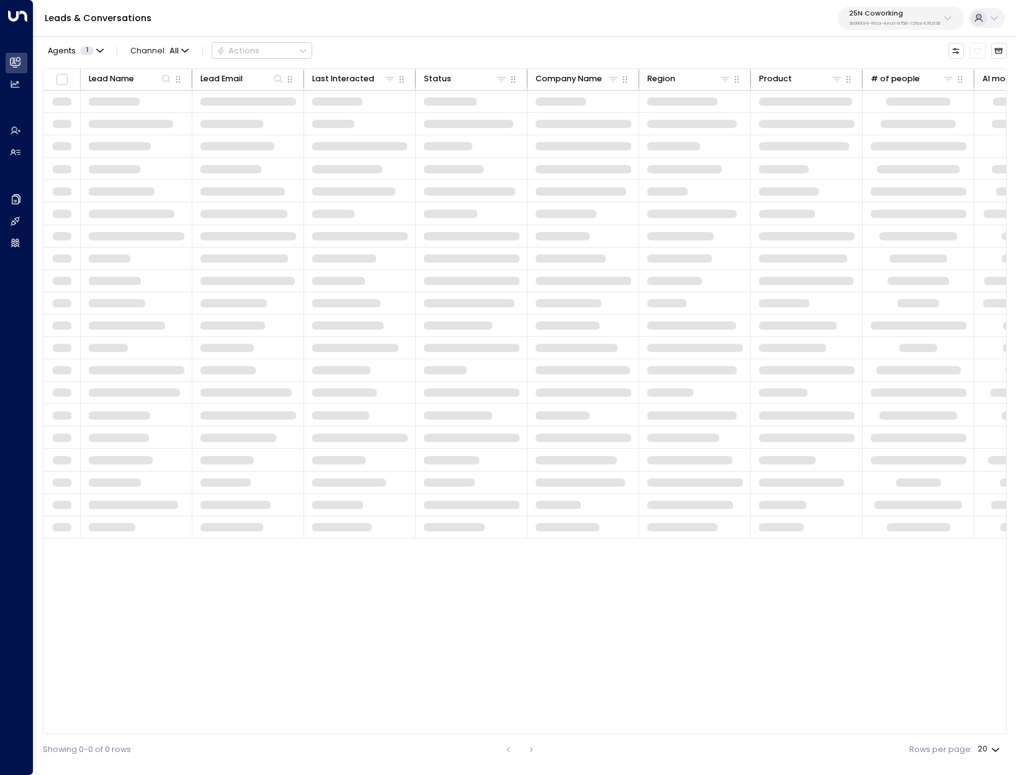
click at [548, 25] on p "3b9800f4-81ca-4ec0-8758-72fbe4763f36" at bounding box center [894, 23] width 91 height 5
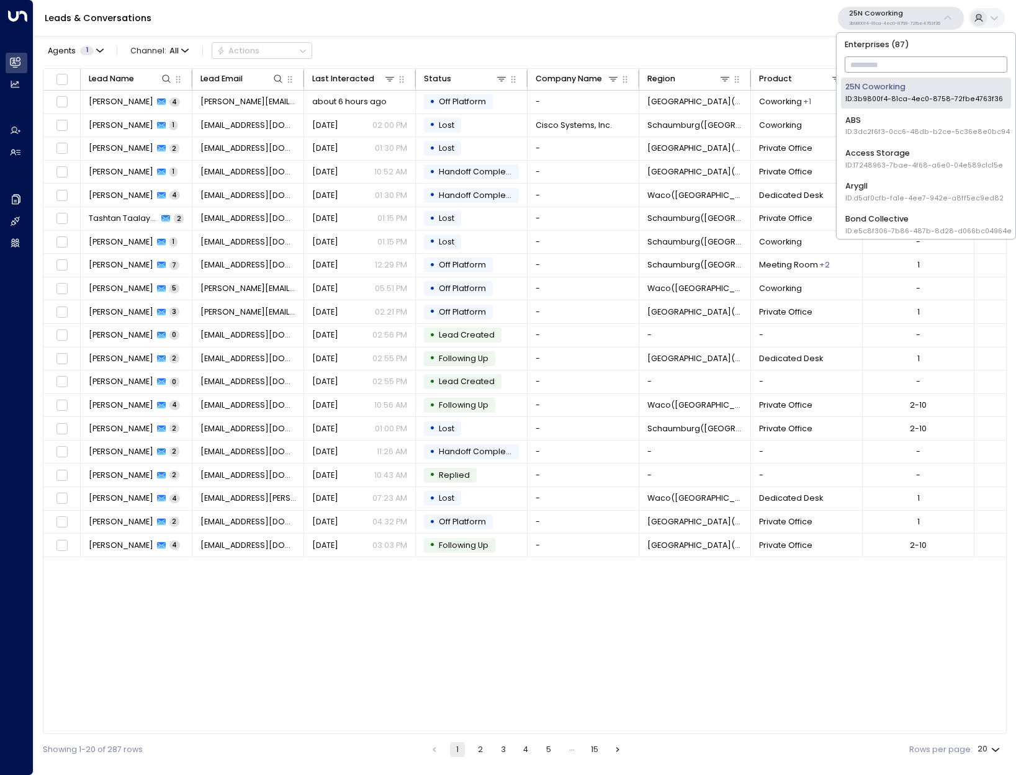
click at [548, 68] on input "text" at bounding box center [926, 65] width 163 height 22
type input "*"
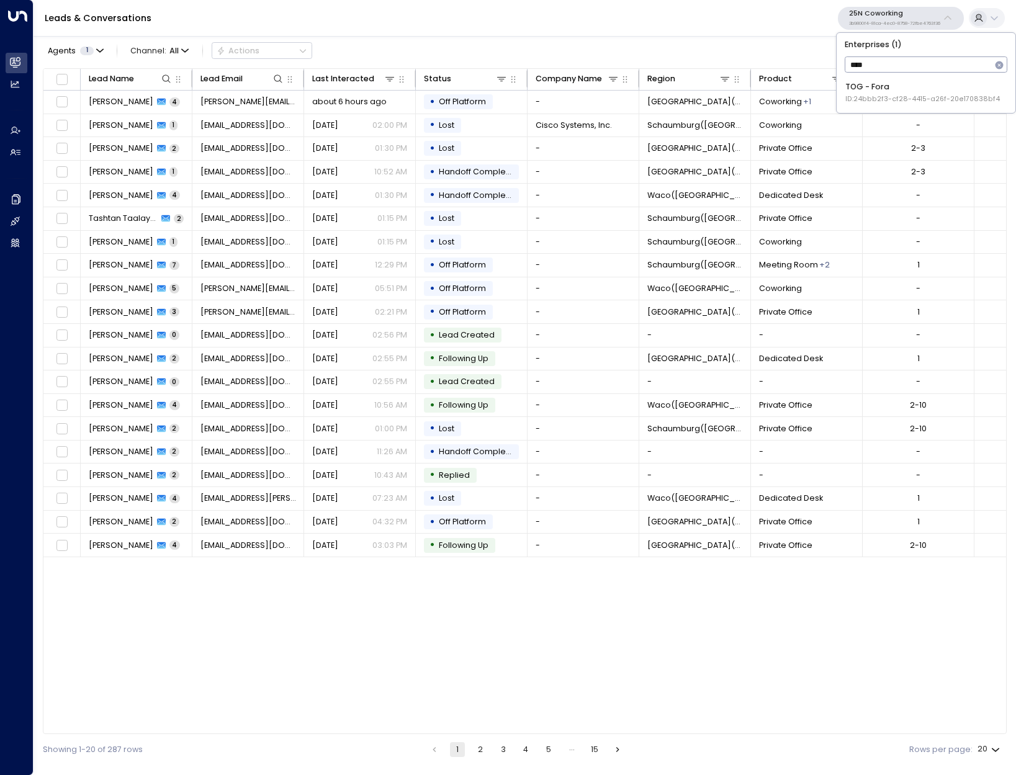
type input "****"
click at [548, 101] on span "ID: 24bbb2f3-cf28-4415-a26f-20e170838bf4" at bounding box center [922, 99] width 155 height 10
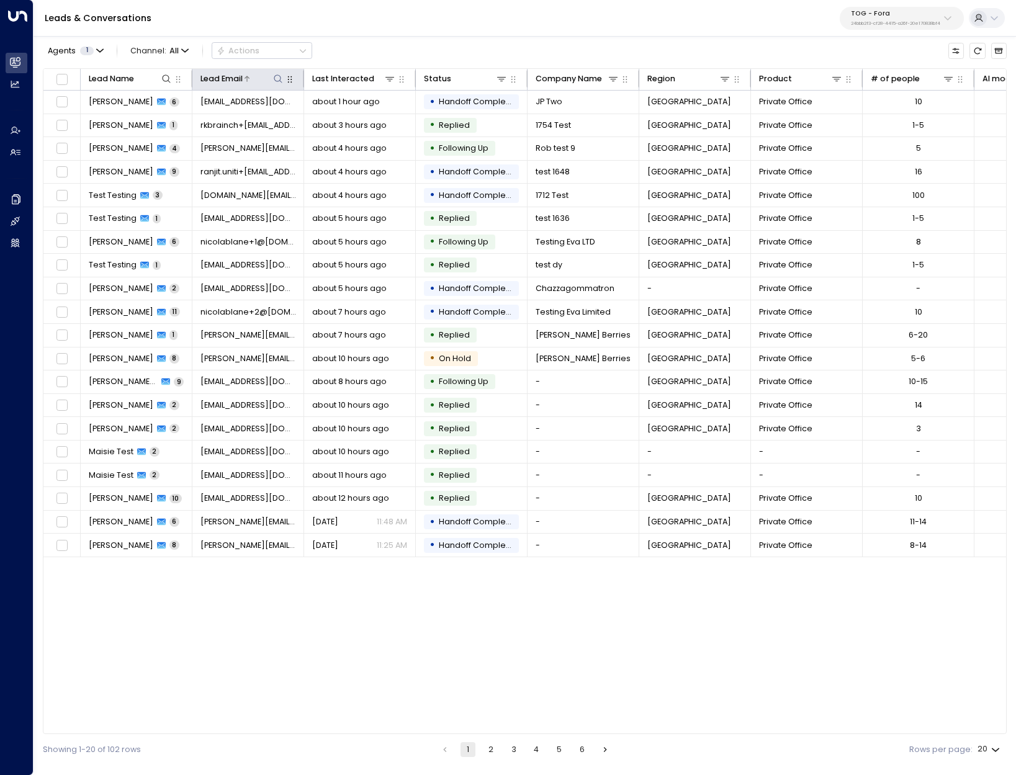
click at [279, 81] on icon at bounding box center [278, 78] width 8 height 8
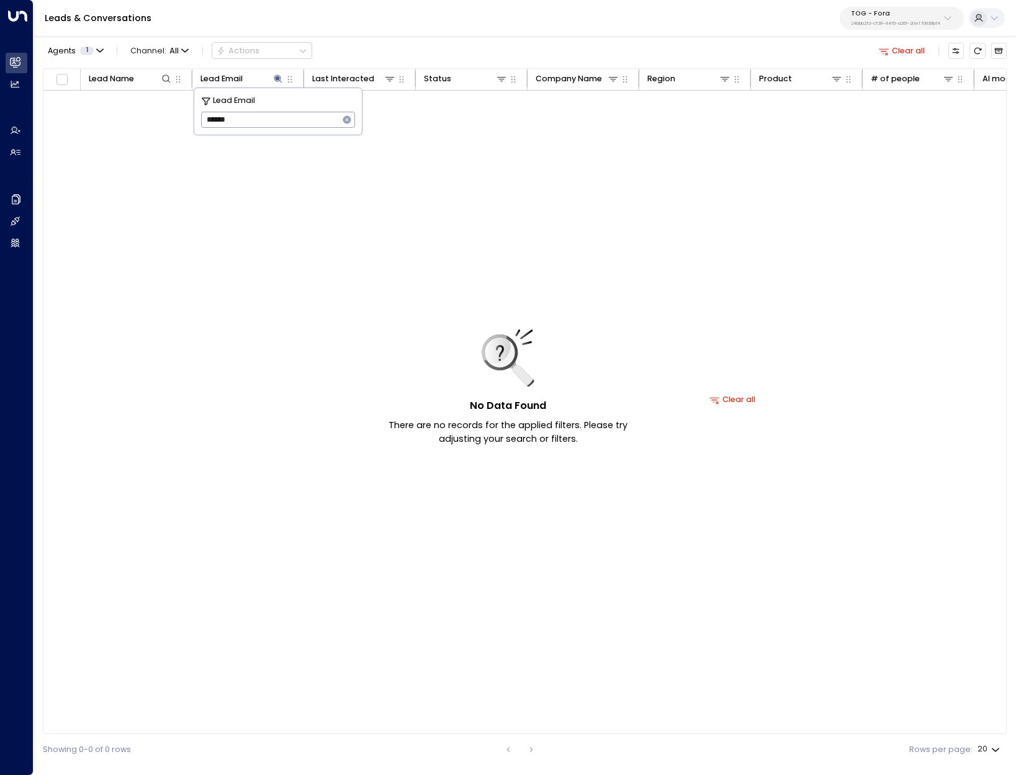
type input "******"
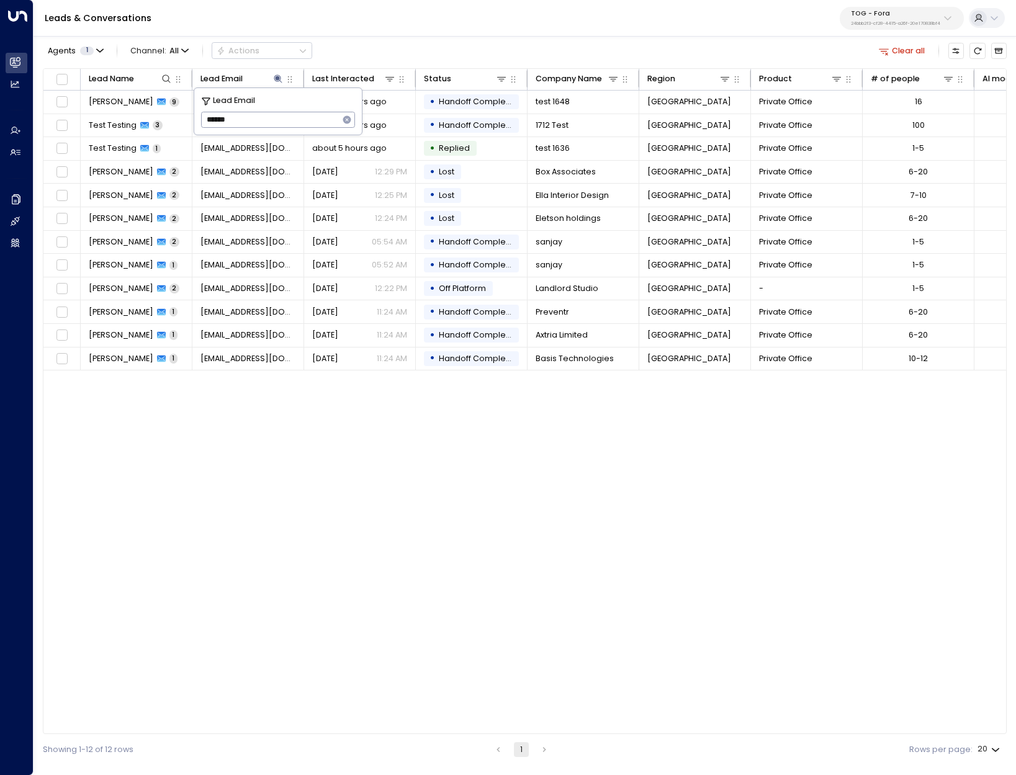
click at [432, 556] on div "Lead Name Lead Email Last Interacted Status Company Name Region Product # of pe…" at bounding box center [525, 401] width 964 height 667
click at [548, 77] on icon at bounding box center [613, 79] width 9 height 4
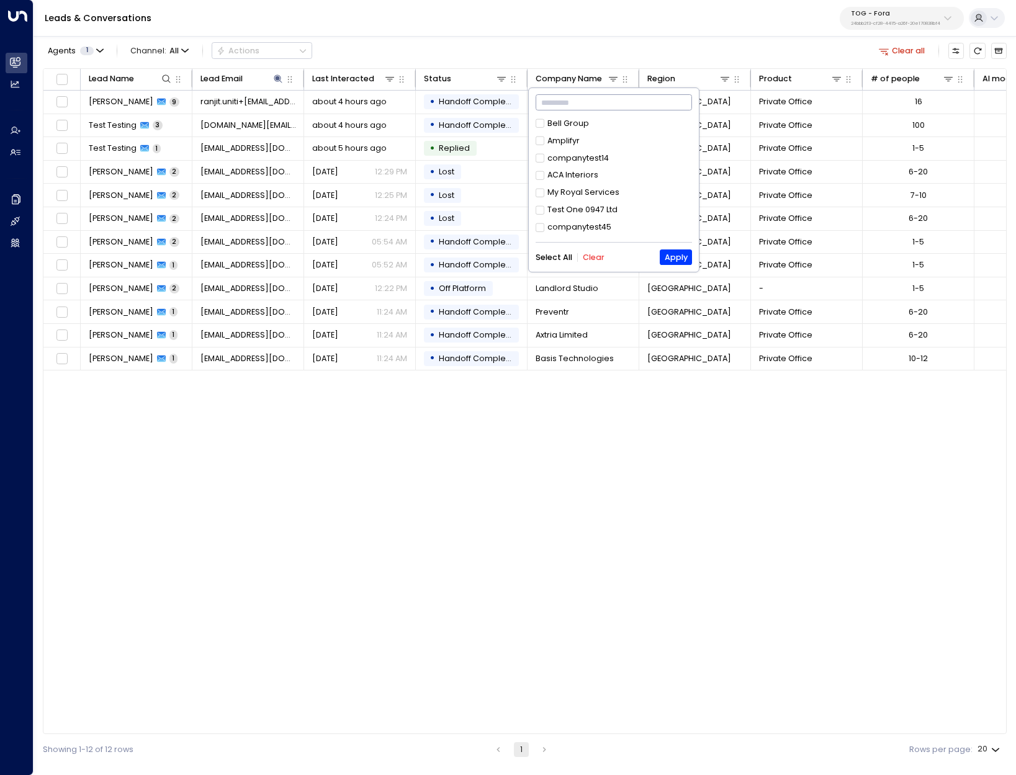
click at [548, 107] on input "text" at bounding box center [614, 103] width 156 height 22
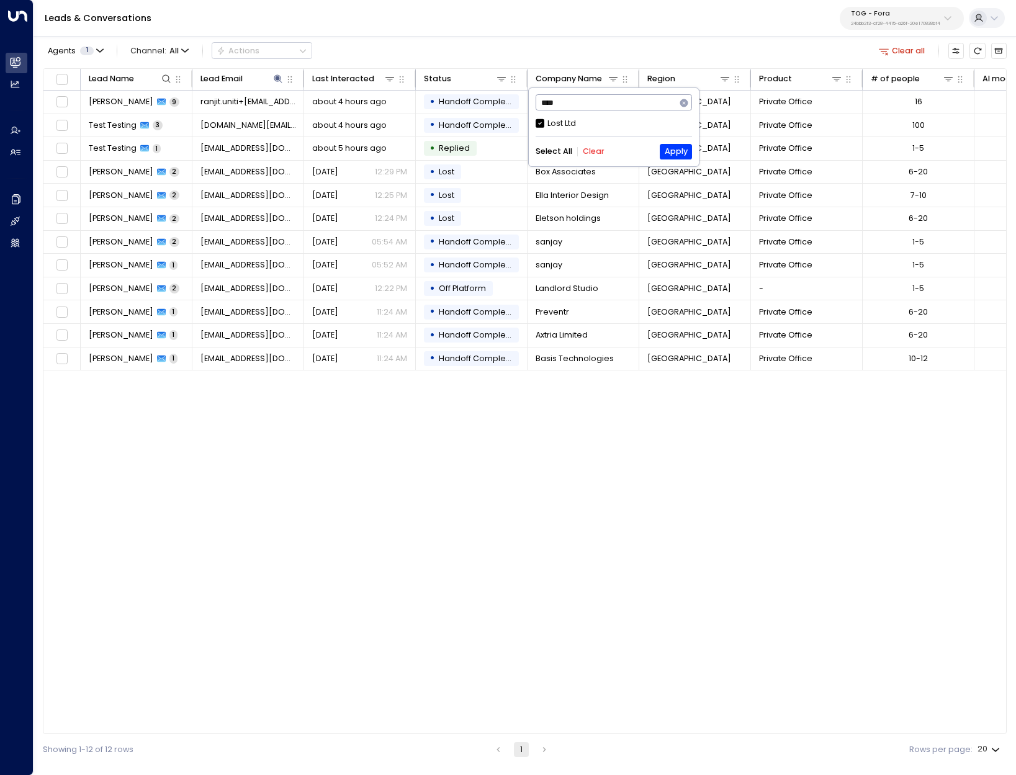
type input "****"
click at [548, 150] on button "Clear" at bounding box center [594, 151] width 22 height 9
click at [548, 153] on button "Apply" at bounding box center [676, 152] width 32 height 16
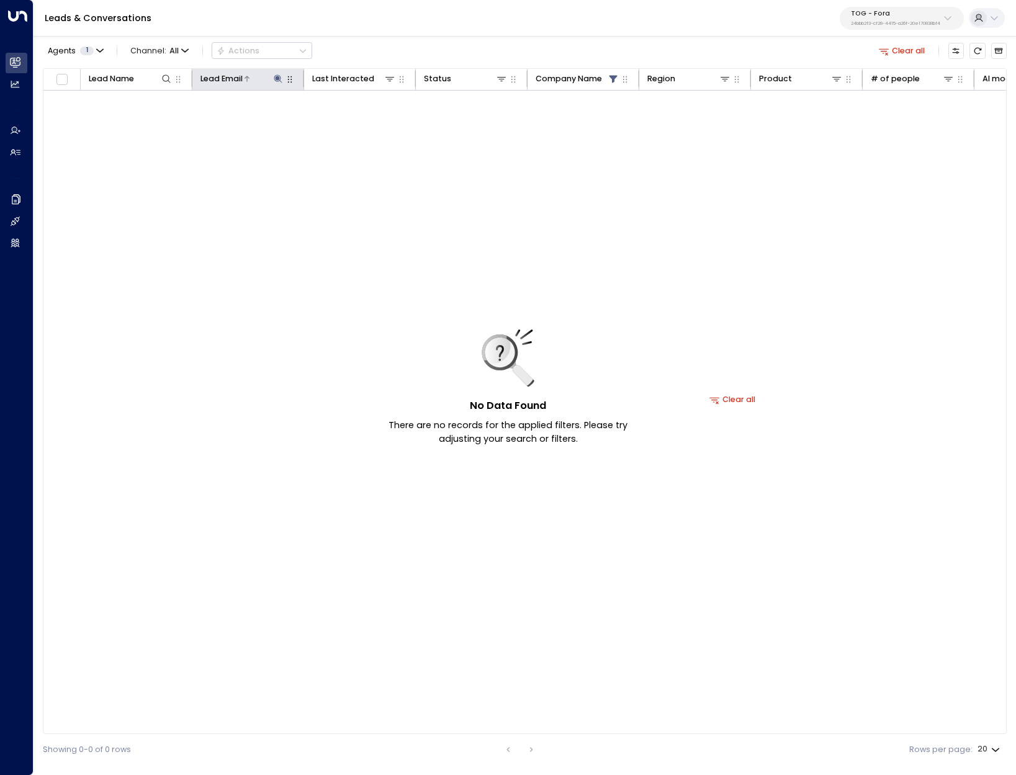
click at [277, 75] on icon at bounding box center [278, 78] width 8 height 8
click at [346, 120] on icon "button" at bounding box center [347, 120] width 8 height 8
click at [548, 418] on div "No Data Found There are no records for the applied filters. Please try adjustin…" at bounding box center [508, 388] width 279 height 117
